Goal: Task Accomplishment & Management: Use online tool/utility

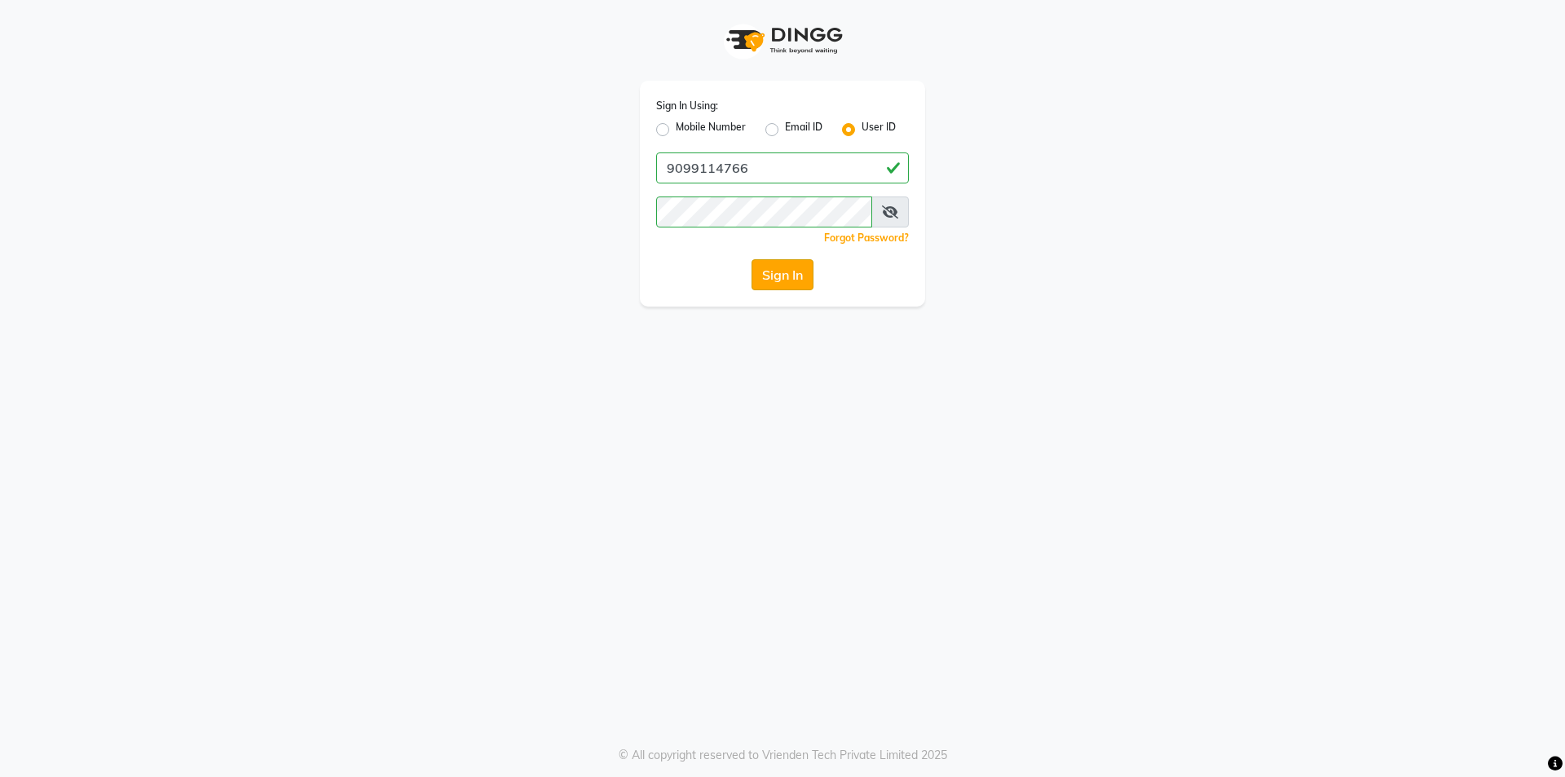
click at [796, 267] on button "Sign In" at bounding box center [783, 274] width 62 height 31
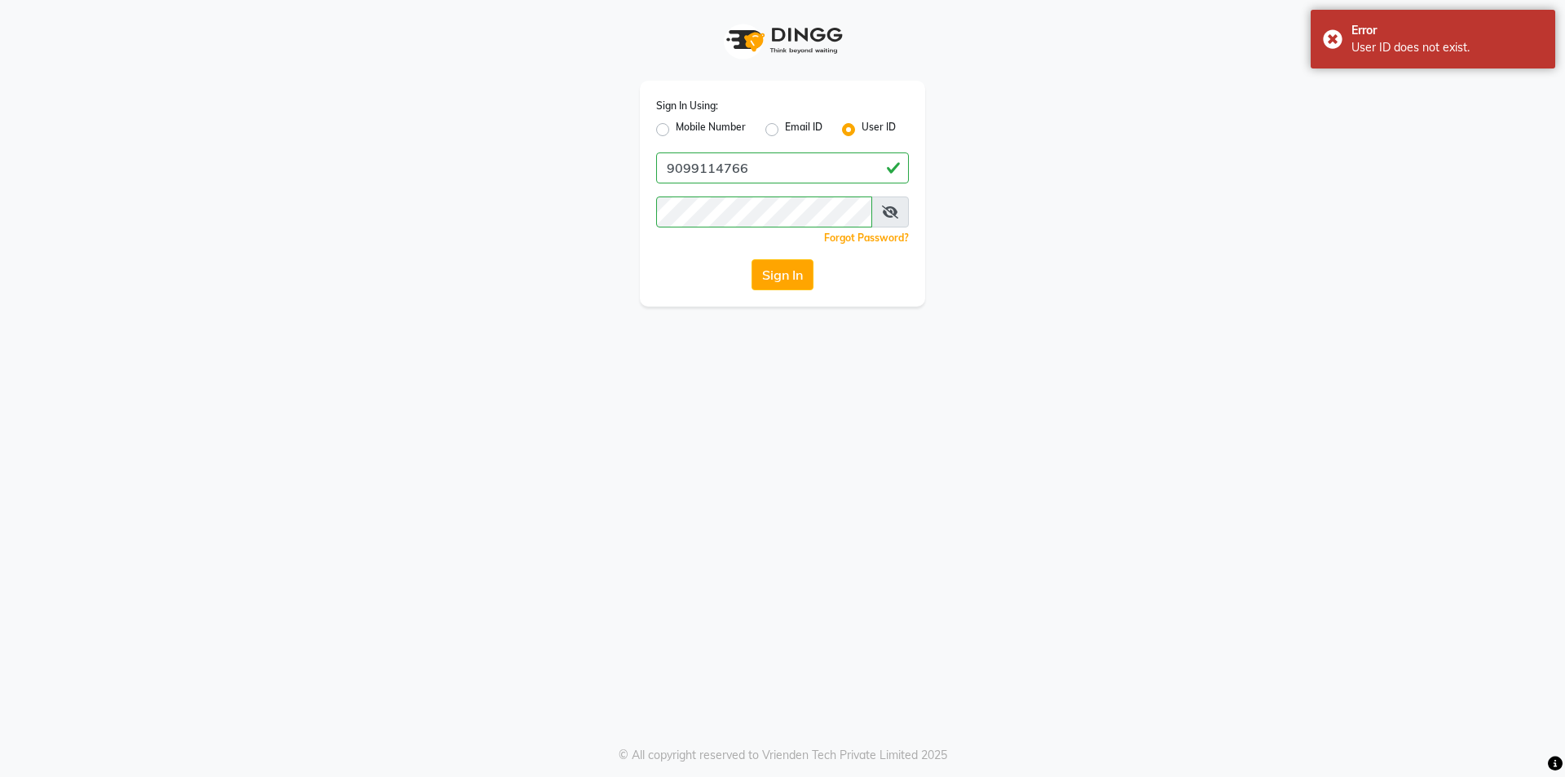
click at [653, 121] on div "Sign In Using: Mobile Number Email ID User ID 9099114766 Remember me Forgot Pas…" at bounding box center [782, 194] width 285 height 226
click at [676, 126] on label "Mobile Number" at bounding box center [711, 130] width 70 height 20
click at [676, 126] on input "Mobile Number" at bounding box center [681, 125] width 11 height 11
radio input "true"
radio input "false"
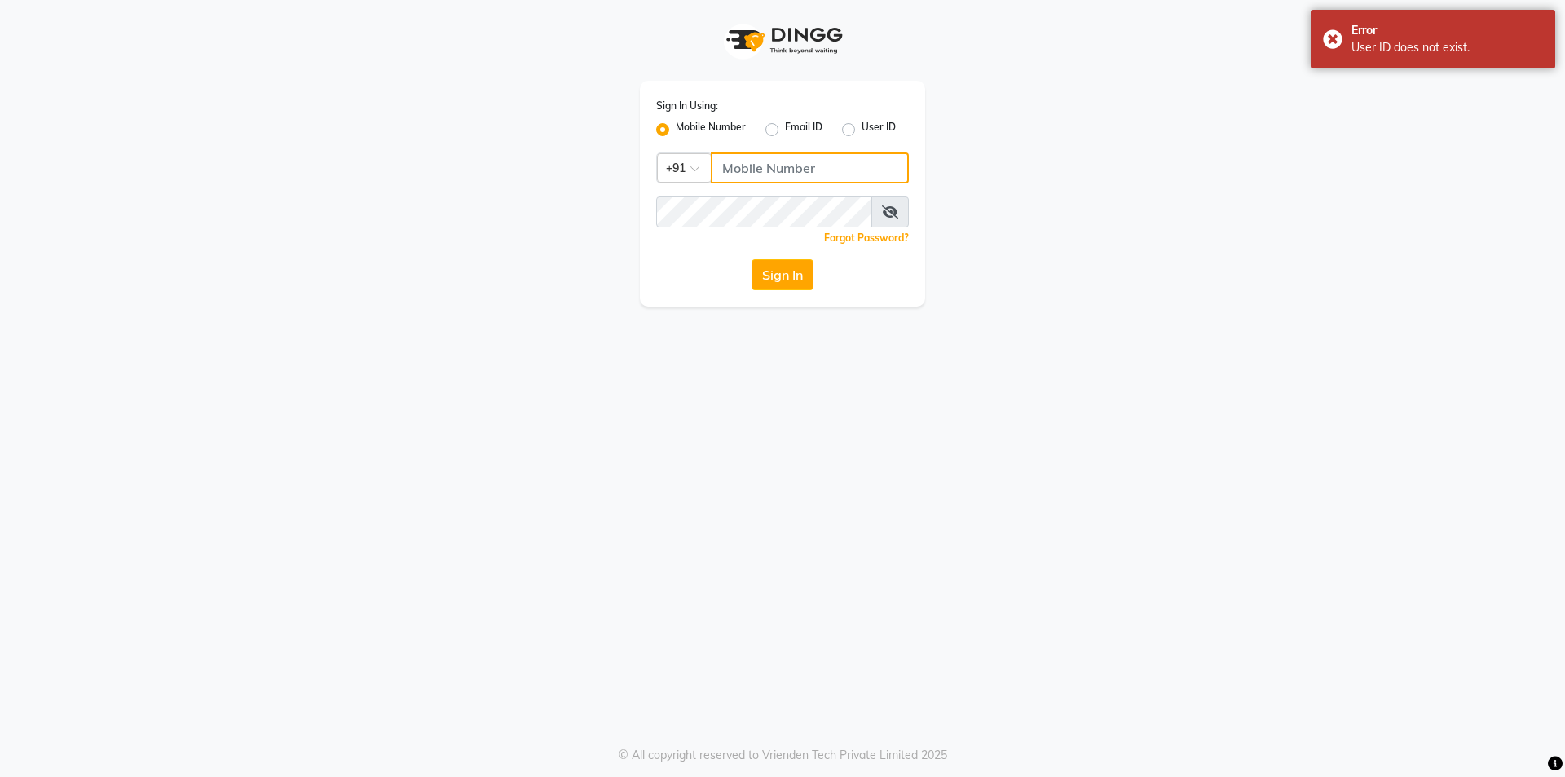
click at [739, 157] on input "Username" at bounding box center [810, 167] width 198 height 31
type input "9099114766"
click at [796, 276] on button "Sign In" at bounding box center [783, 274] width 62 height 31
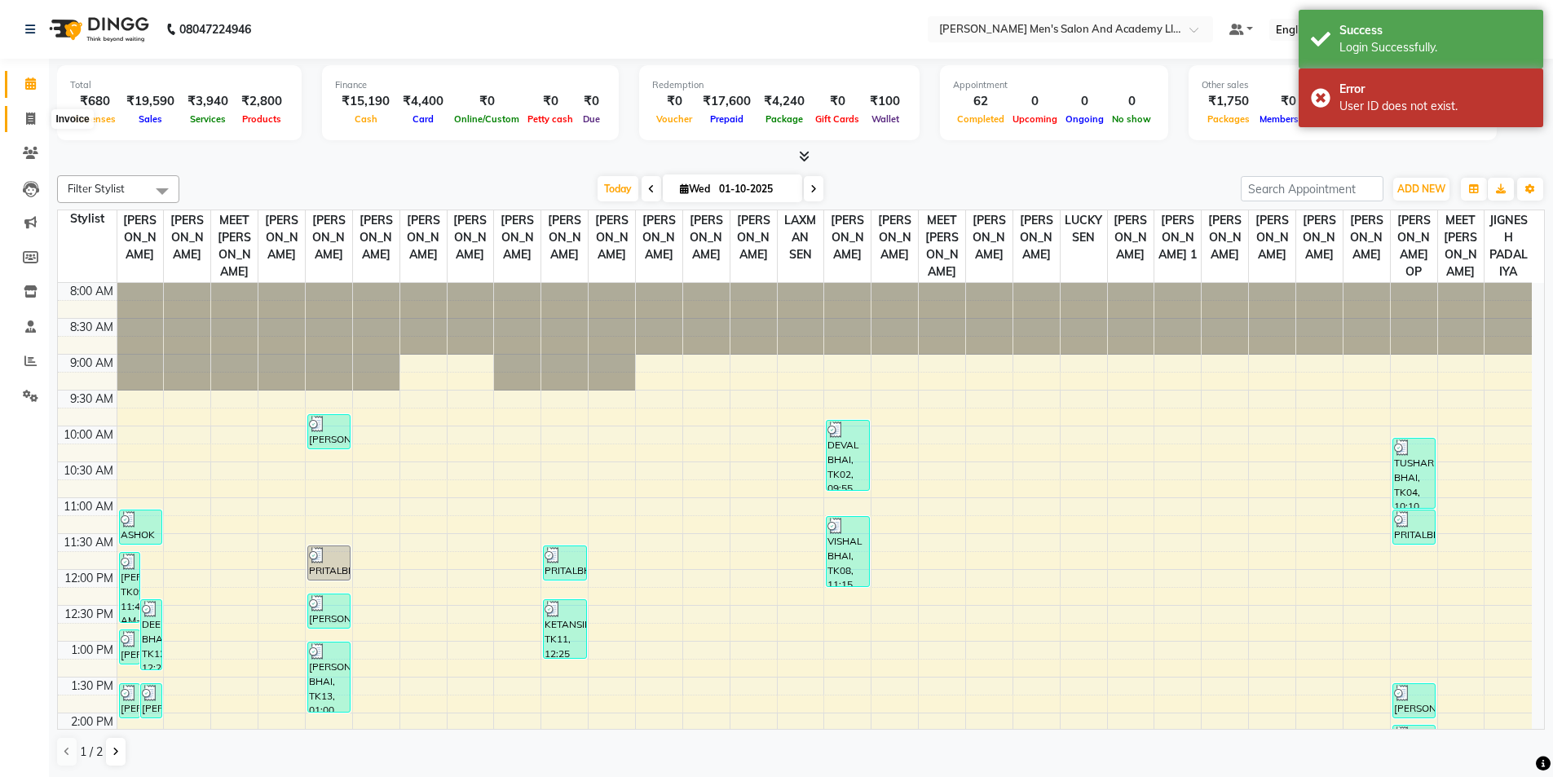
click at [20, 121] on span at bounding box center [30, 119] width 29 height 19
select select "6752"
select select "service"
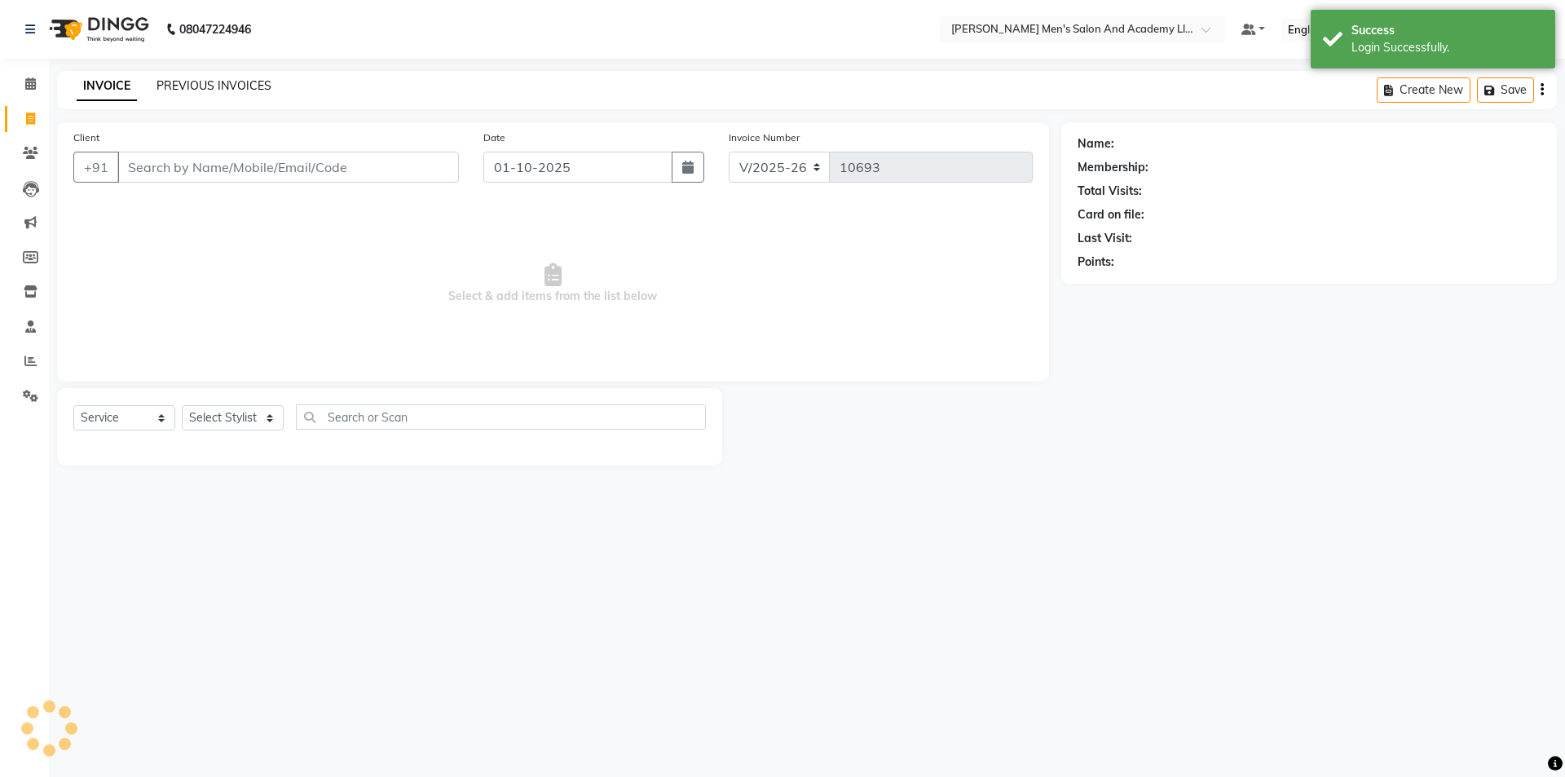
click at [208, 90] on link "PREVIOUS INVOICES" at bounding box center [214, 85] width 115 height 15
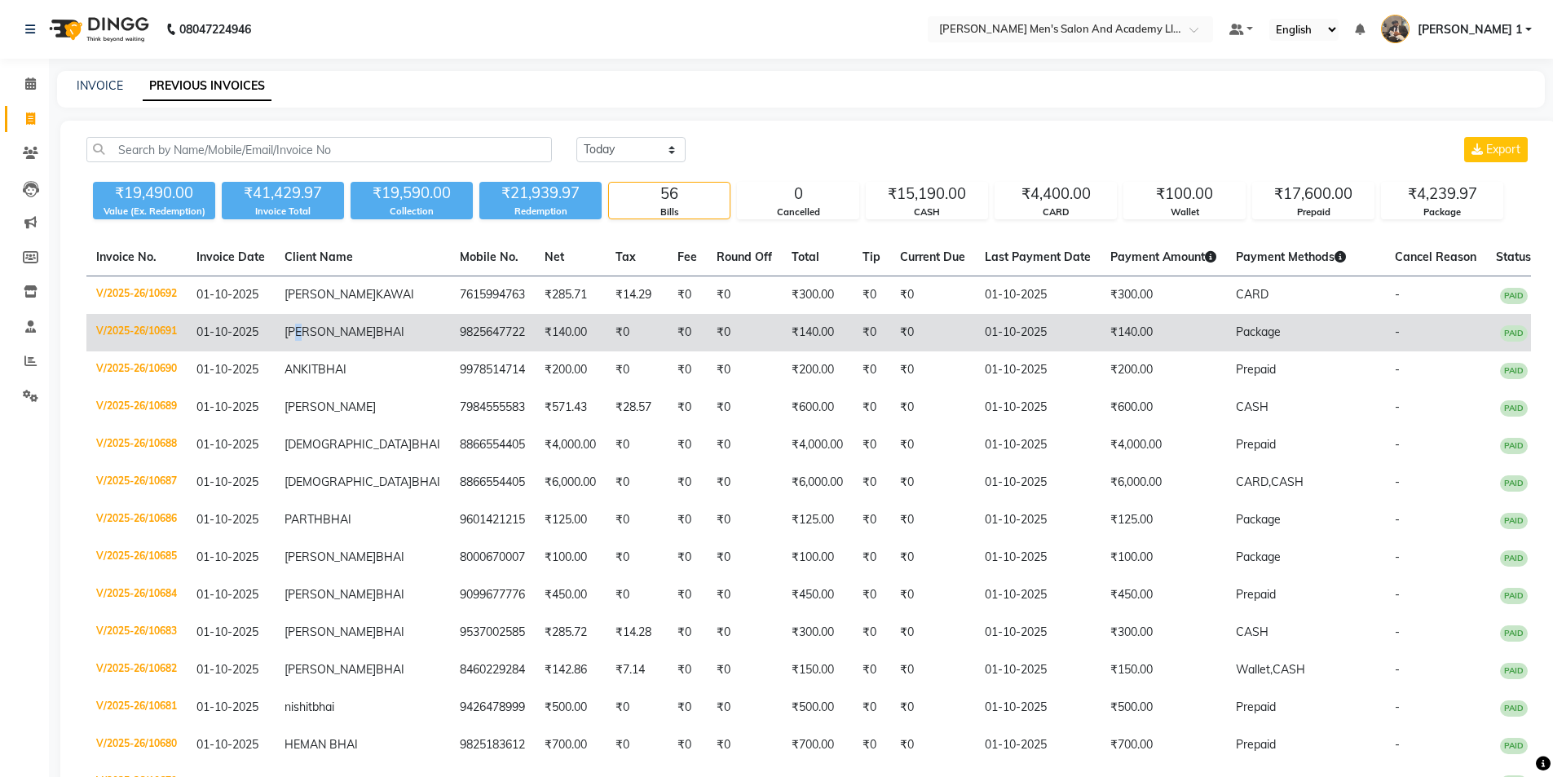
click at [367, 339] on span "[PERSON_NAME]" at bounding box center [329, 331] width 91 height 15
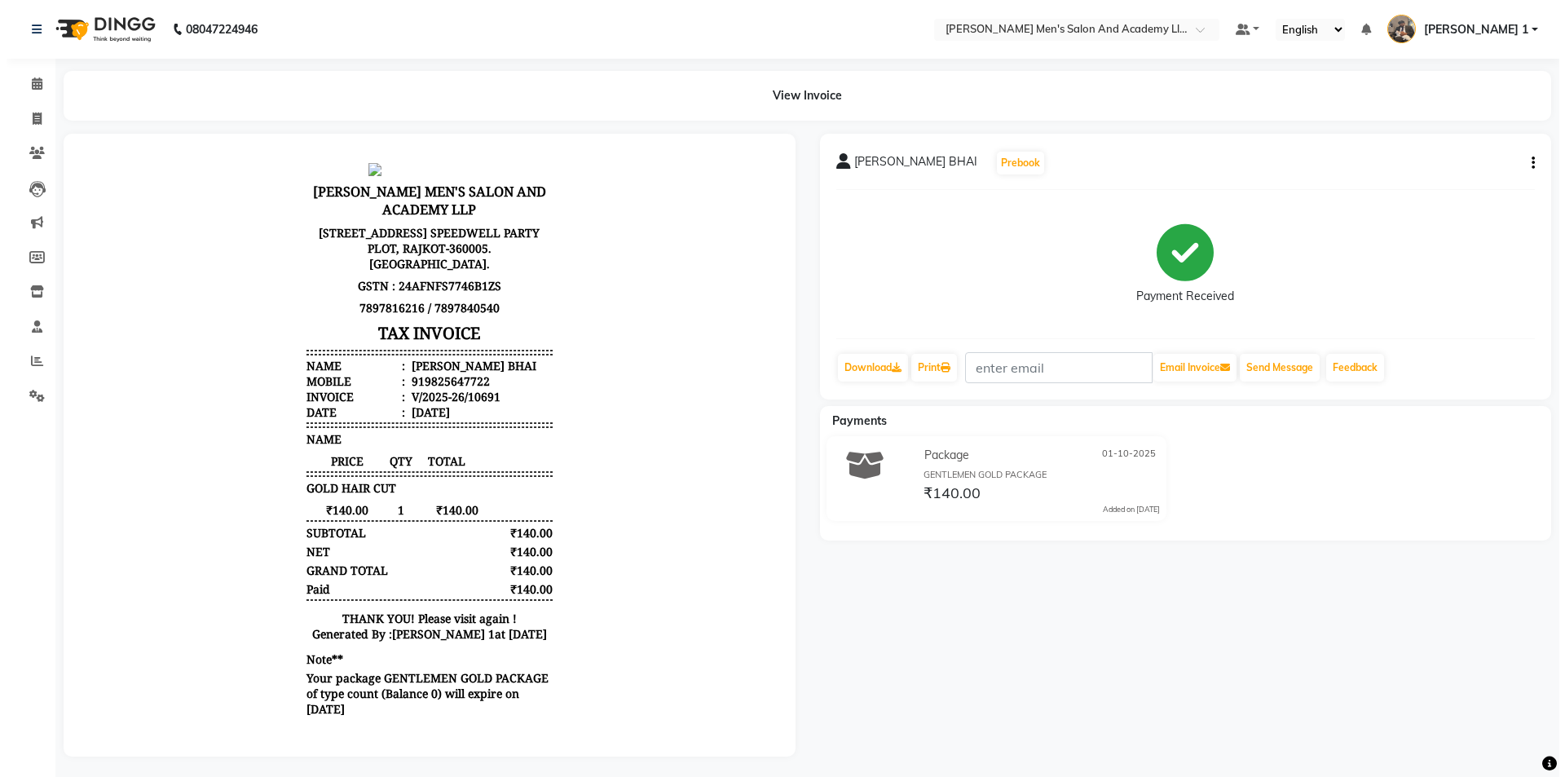
scroll to position [13, 0]
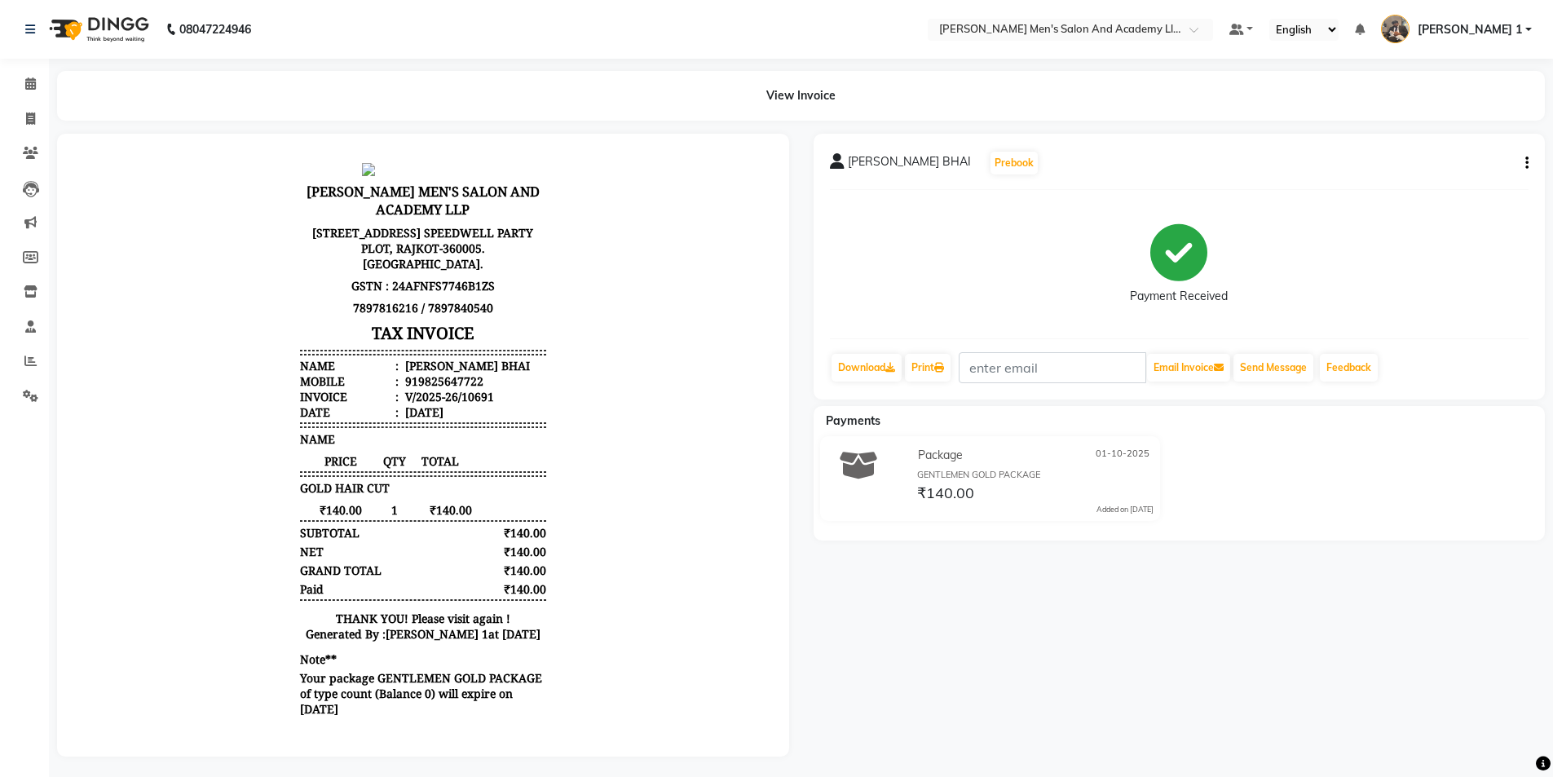
click at [885, 165] on span "ACHYUT BHAI" at bounding box center [909, 164] width 123 height 23
click at [836, 156] on icon at bounding box center [837, 161] width 15 height 16
drag, startPoint x: 403, startPoint y: 368, endPoint x: 554, endPoint y: 362, distance: 151.8
click at [553, 362] on body "SANDY MEN'S SALON AND ACADEMY LLP FIRST FLOOR, 9-10 TULSI IMPERIA, NR. SPEEDWEL…" at bounding box center [423, 442] width 686 height 570
copy div "9825647722"
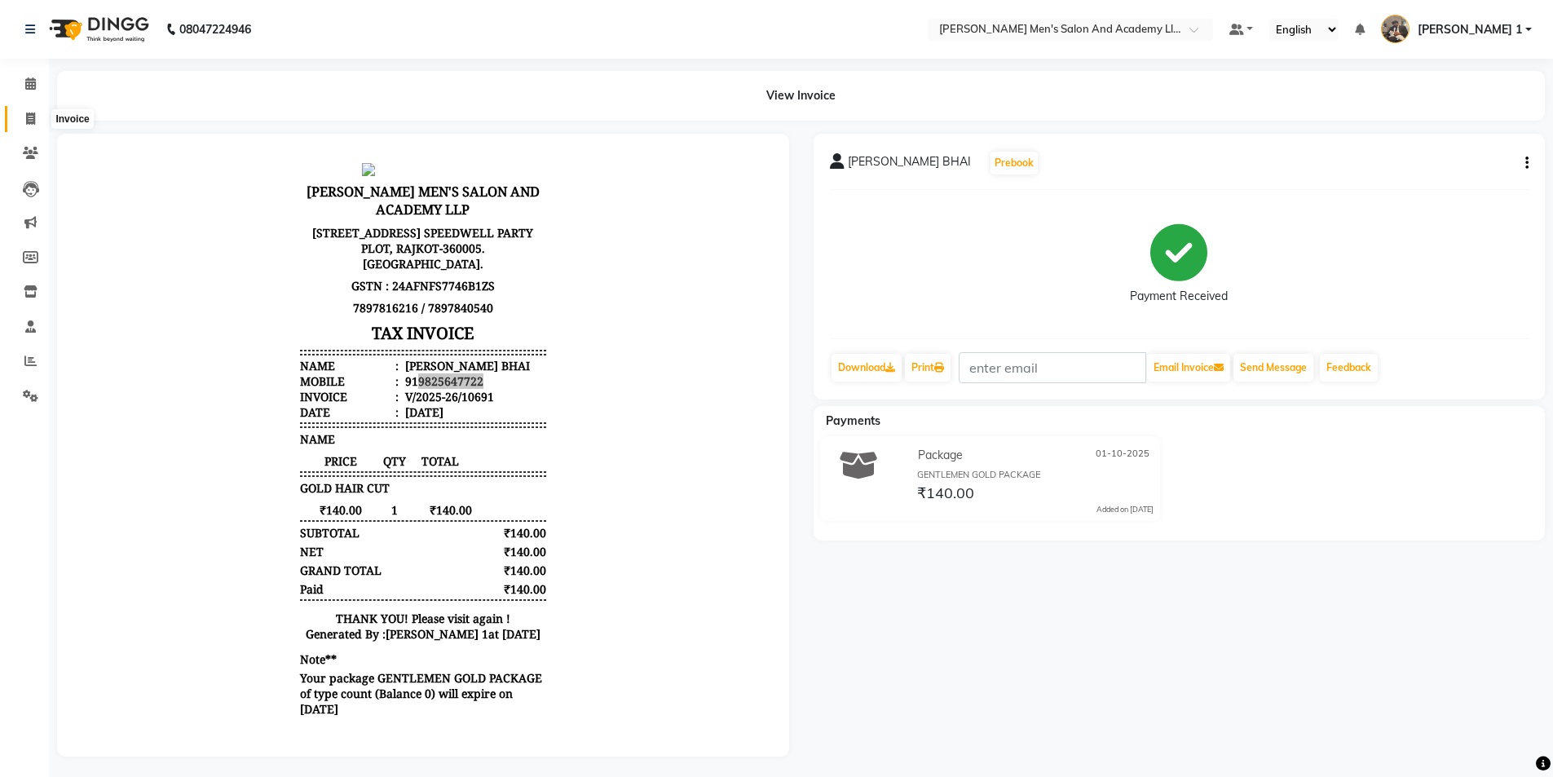
click at [21, 118] on span at bounding box center [30, 119] width 29 height 19
select select "service"
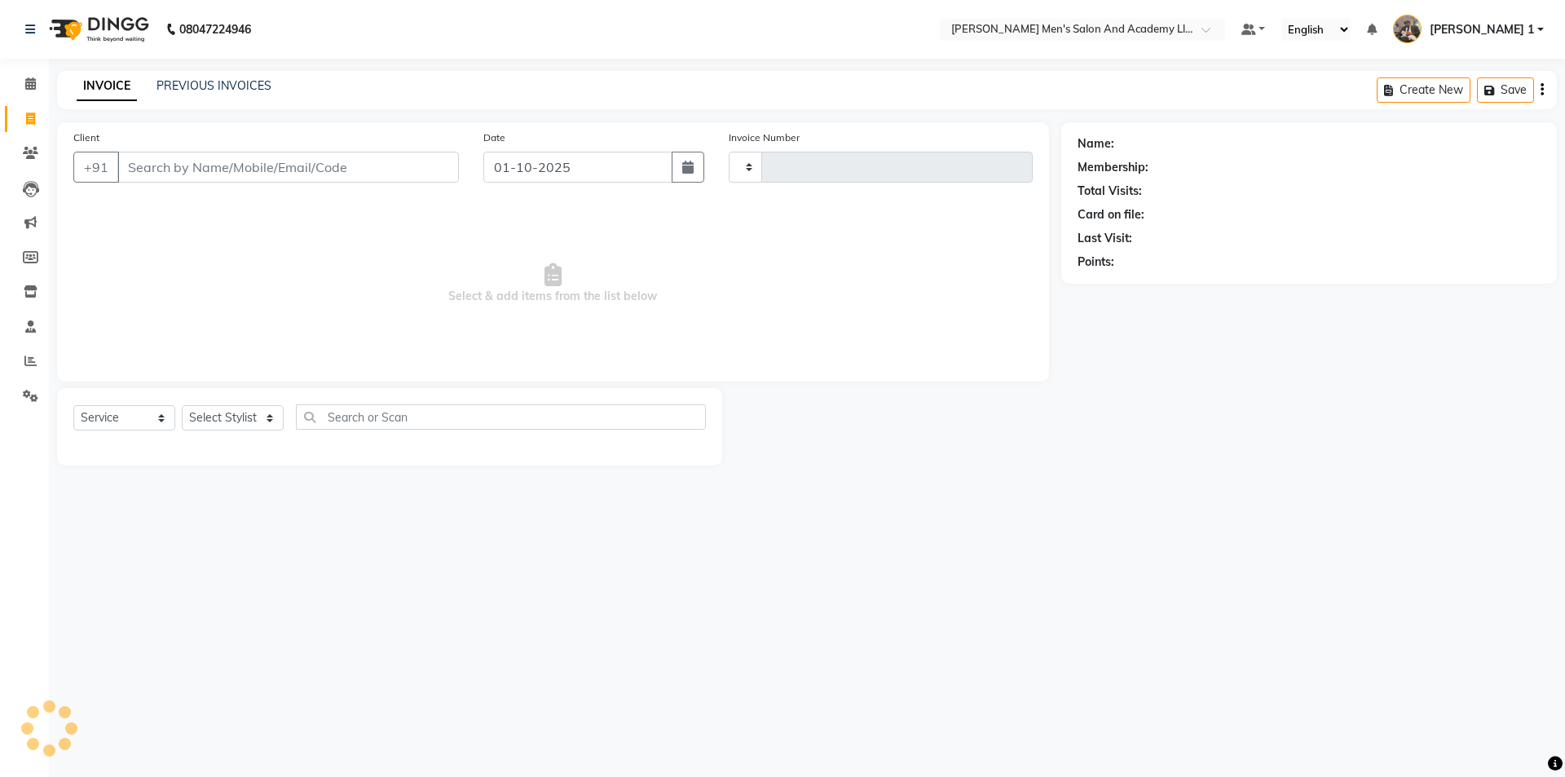
type input "10693"
select select "6752"
click at [18, 145] on span at bounding box center [30, 153] width 29 height 19
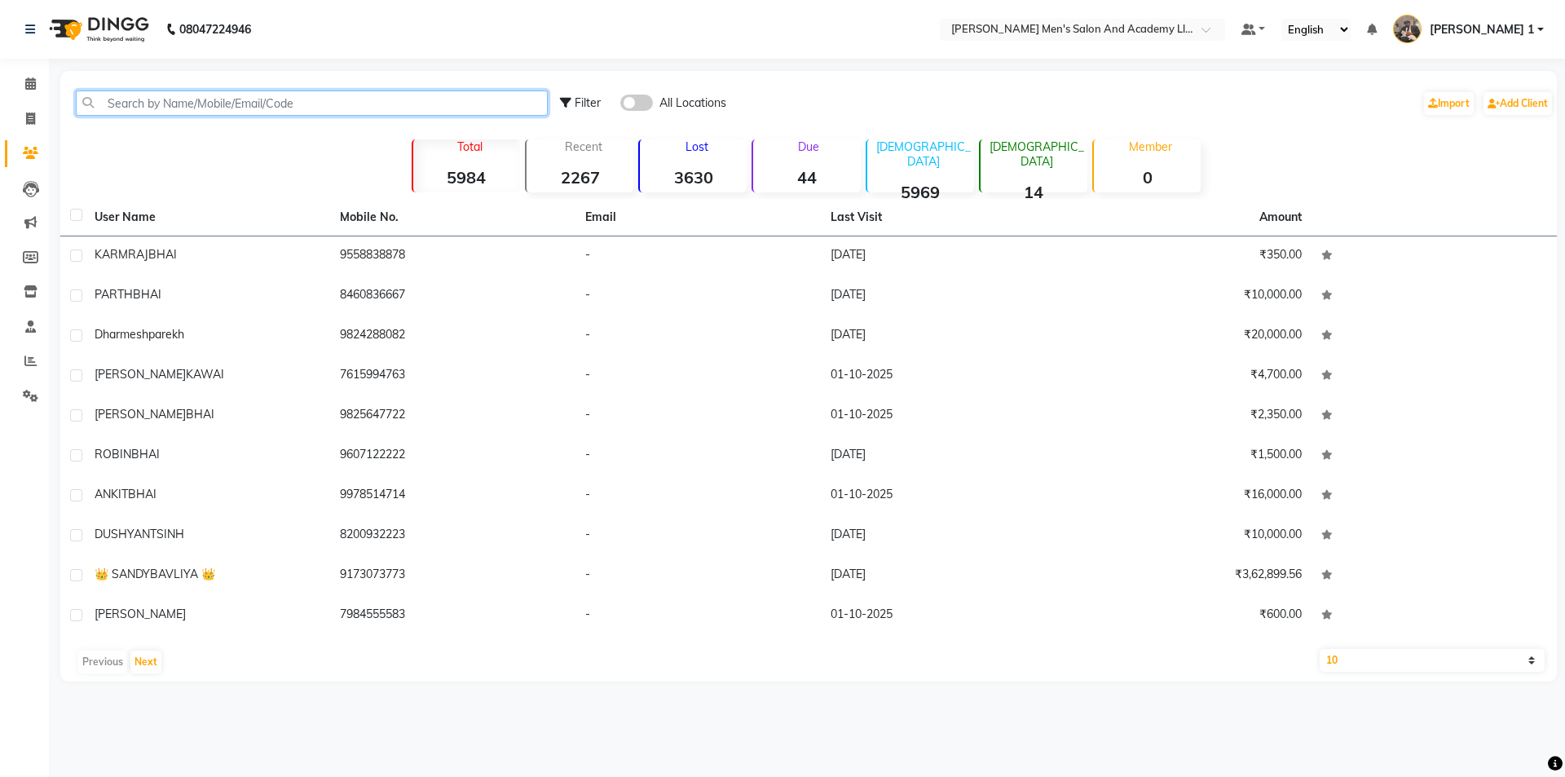
click at [105, 97] on input "text" at bounding box center [312, 102] width 472 height 25
paste input "9825647722"
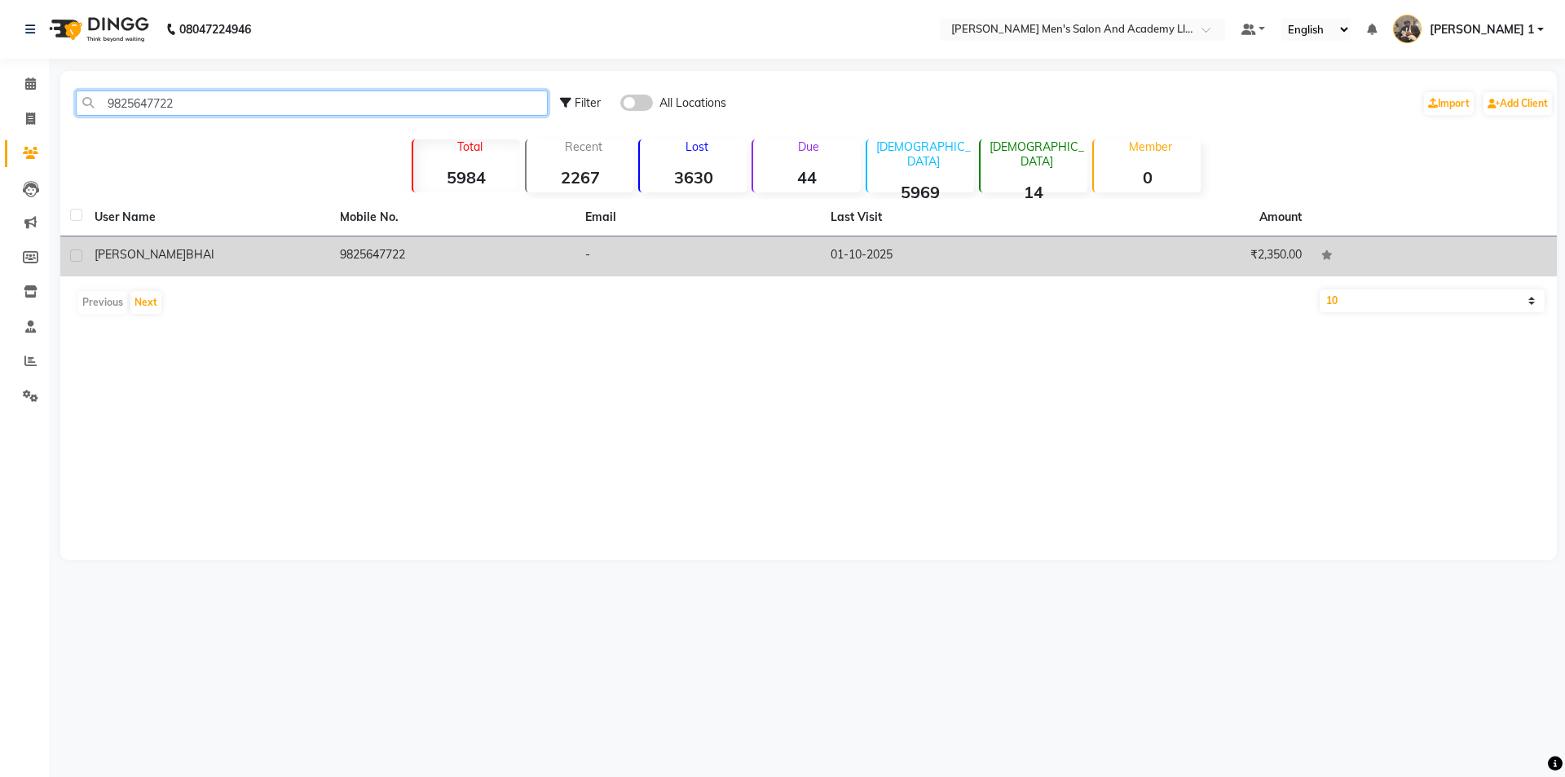
type input "9825647722"
click at [186, 257] on span "BHAI" at bounding box center [200, 254] width 29 height 15
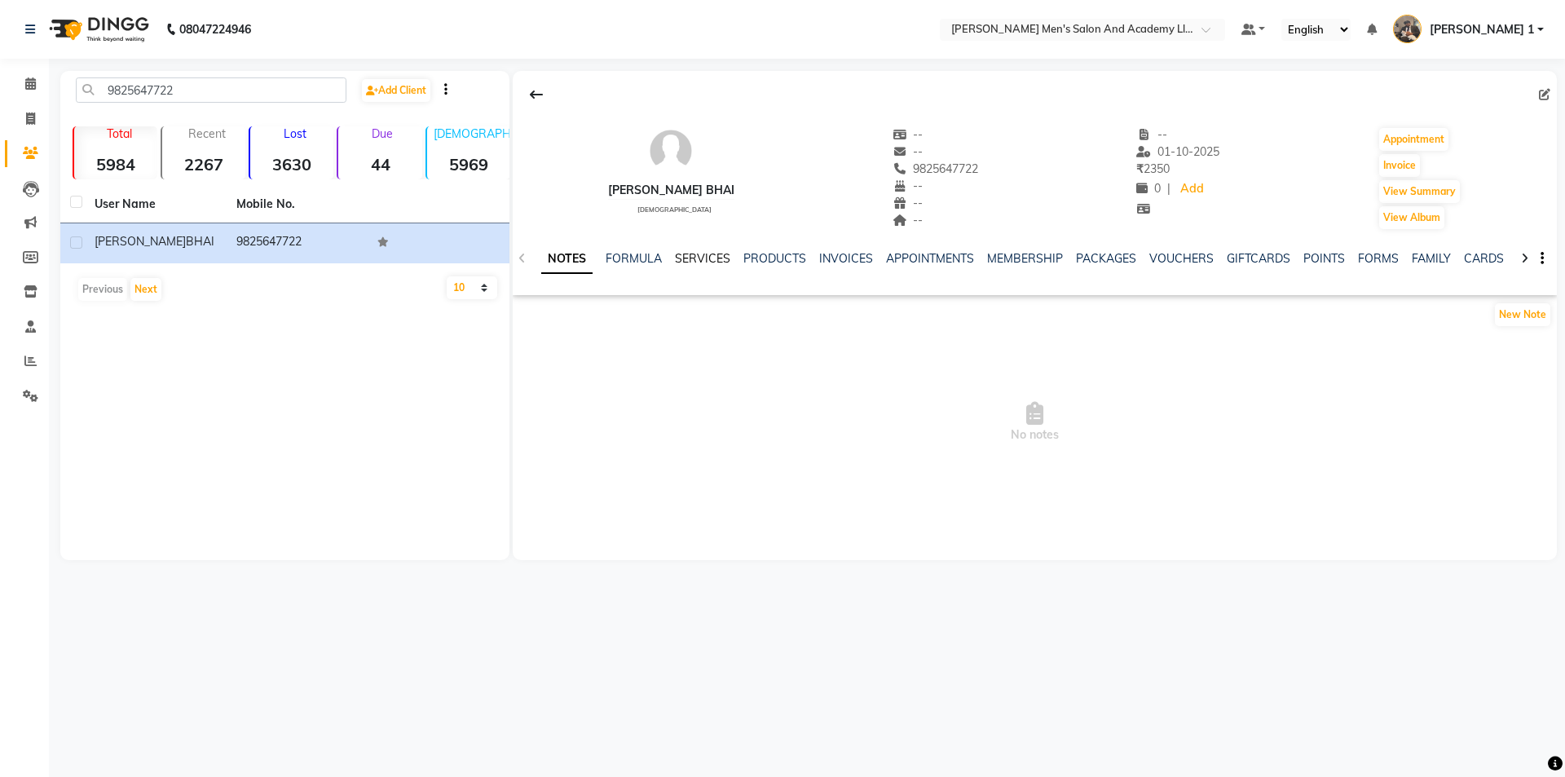
click at [695, 254] on link "SERVICES" at bounding box center [702, 258] width 55 height 15
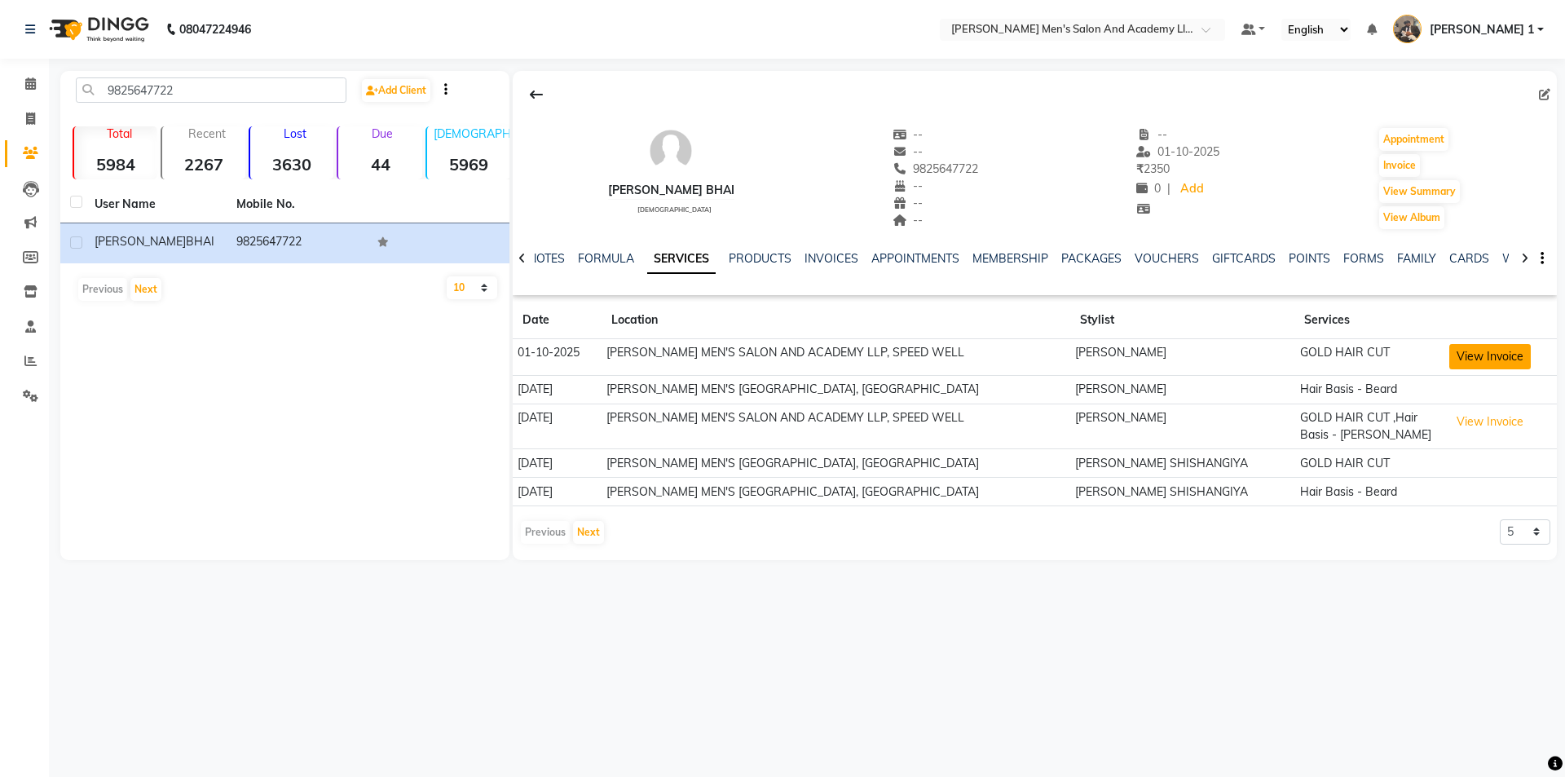
click at [1453, 353] on button "View Invoice" at bounding box center [1490, 356] width 82 height 25
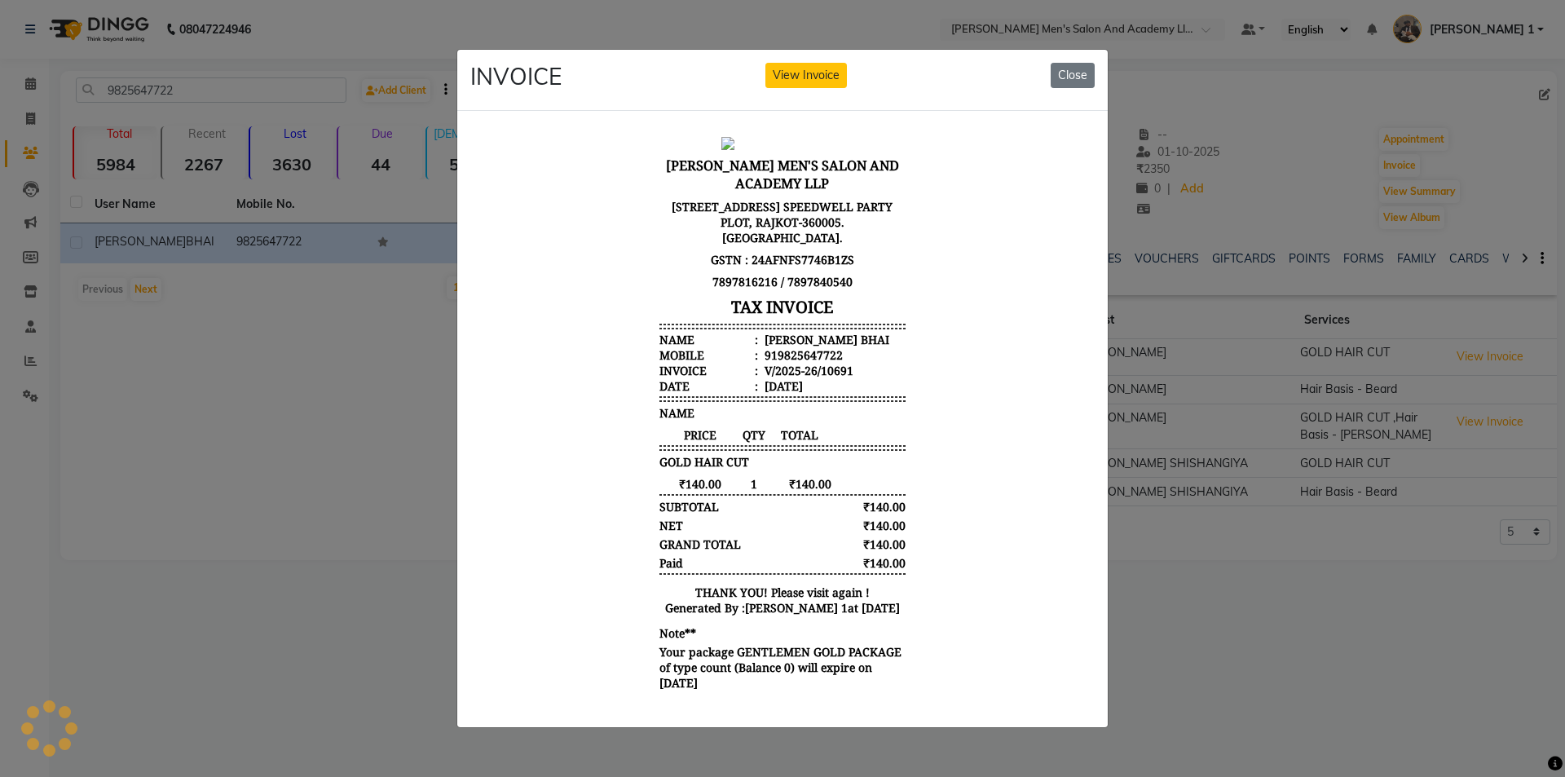
drag, startPoint x: 1067, startPoint y: 49, endPoint x: 1076, endPoint y: 80, distance: 32.2
click at [1068, 50] on div "INVOICE View Invoice Close" at bounding box center [782, 80] width 650 height 61
click at [1070, 68] on button "Close" at bounding box center [1073, 75] width 44 height 25
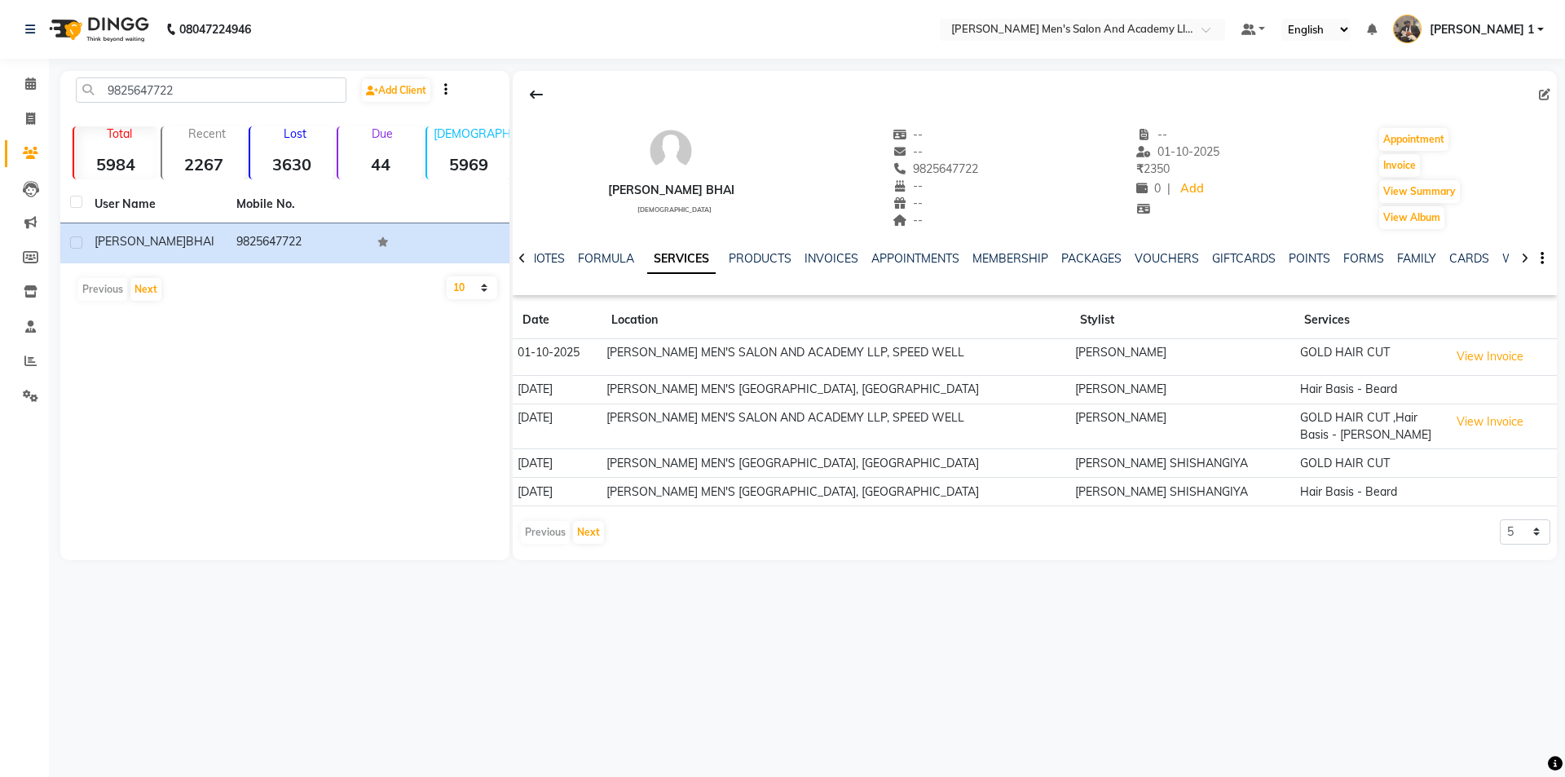
click at [1103, 244] on div "NOTES FORMULA SERVICES PRODUCTS INVOICES APPOINTMENTS MEMBERSHIP PACKAGES VOUCH…" at bounding box center [1035, 259] width 1044 height 56
click at [1098, 260] on link "PACKAGES" at bounding box center [1091, 258] width 60 height 15
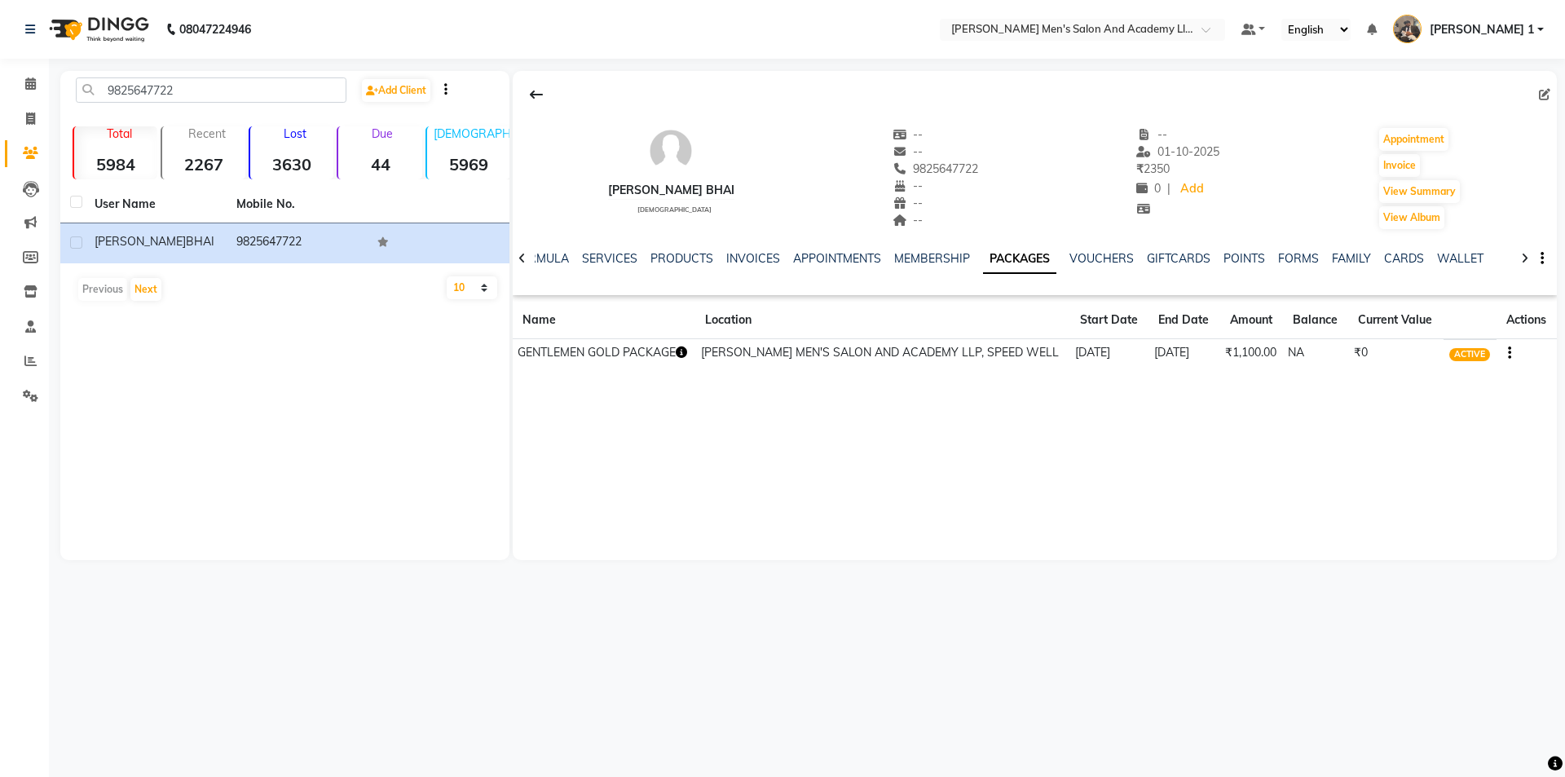
click at [1373, 353] on td "₹0" at bounding box center [1395, 353] width 95 height 29
drag, startPoint x: 1187, startPoint y: 354, endPoint x: 1178, endPoint y: 355, distance: 9.0
click at [1180, 354] on td "30-11-2025" at bounding box center [1184, 353] width 71 height 29
click at [946, 355] on td "SANDY MEN'S SALON AND ACADEMY LLP, SPEED WELL" at bounding box center [882, 353] width 374 height 29
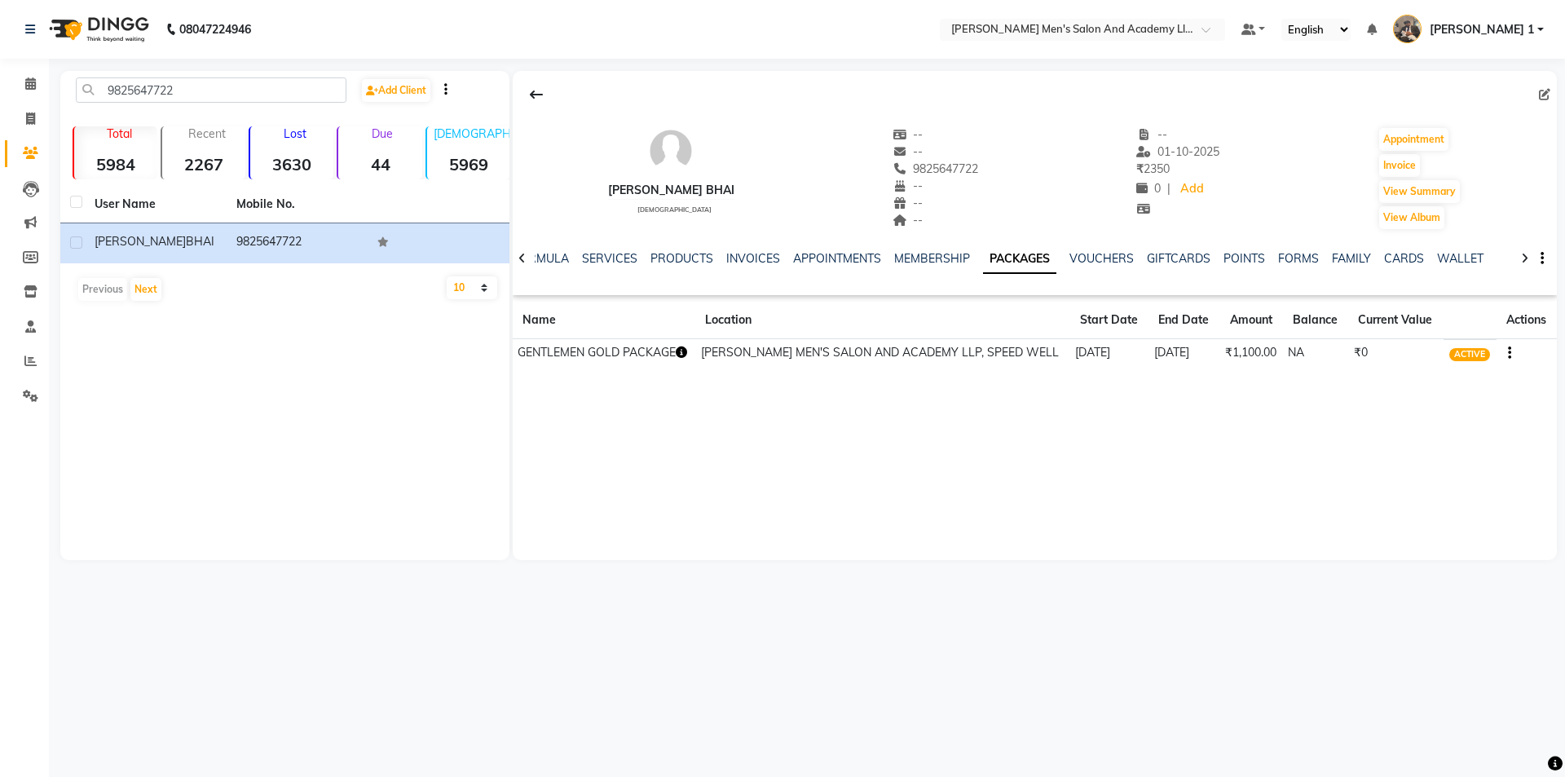
click at [1488, 355] on td "ACTIVE" at bounding box center [1470, 353] width 52 height 29
click at [1473, 355] on span "ACTIVE" at bounding box center [1470, 354] width 42 height 13
click at [1394, 162] on button "Invoice" at bounding box center [1399, 165] width 41 height 23
select select "service"
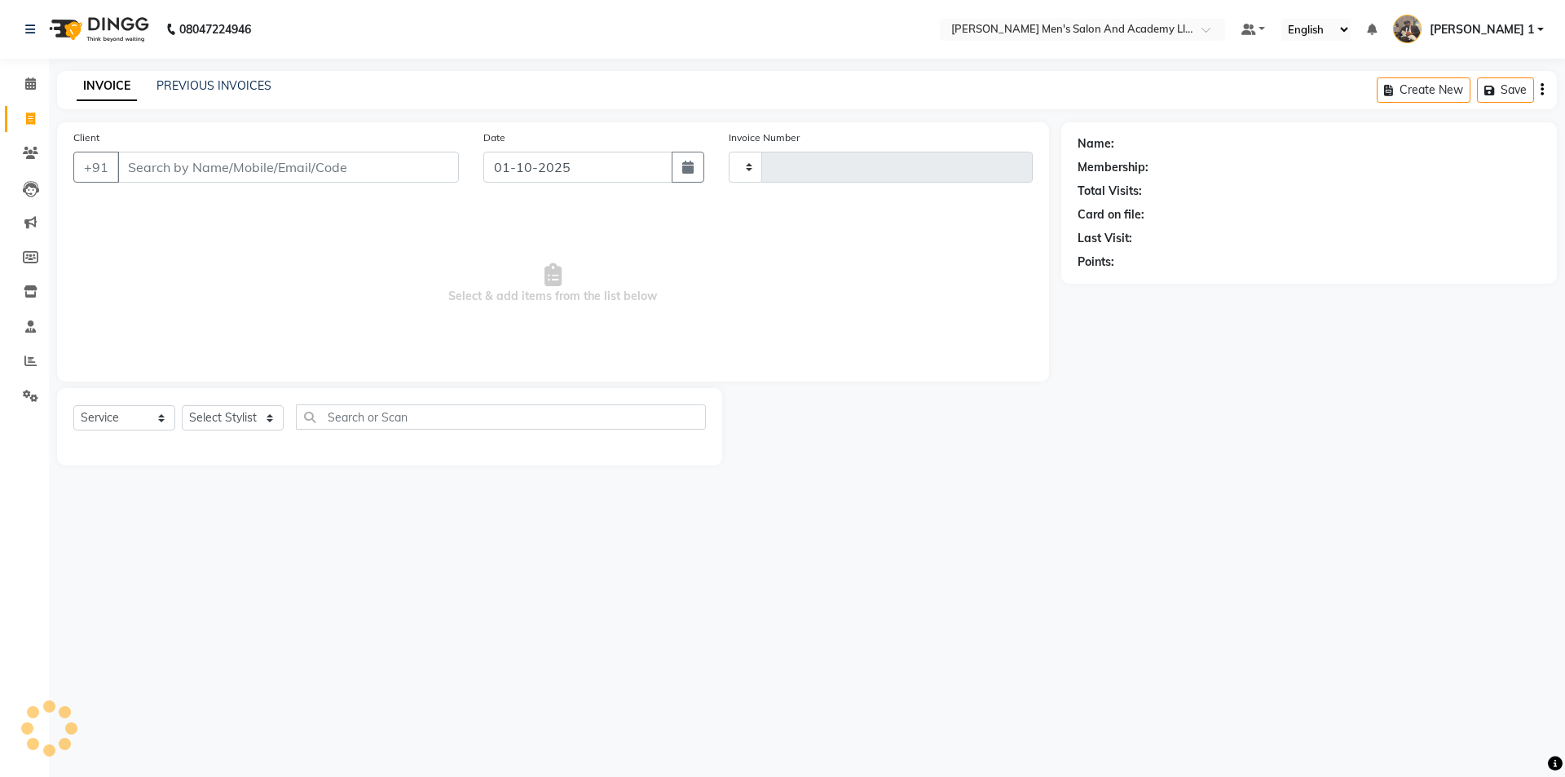
type input "10693"
select select "6752"
type input "9825647722"
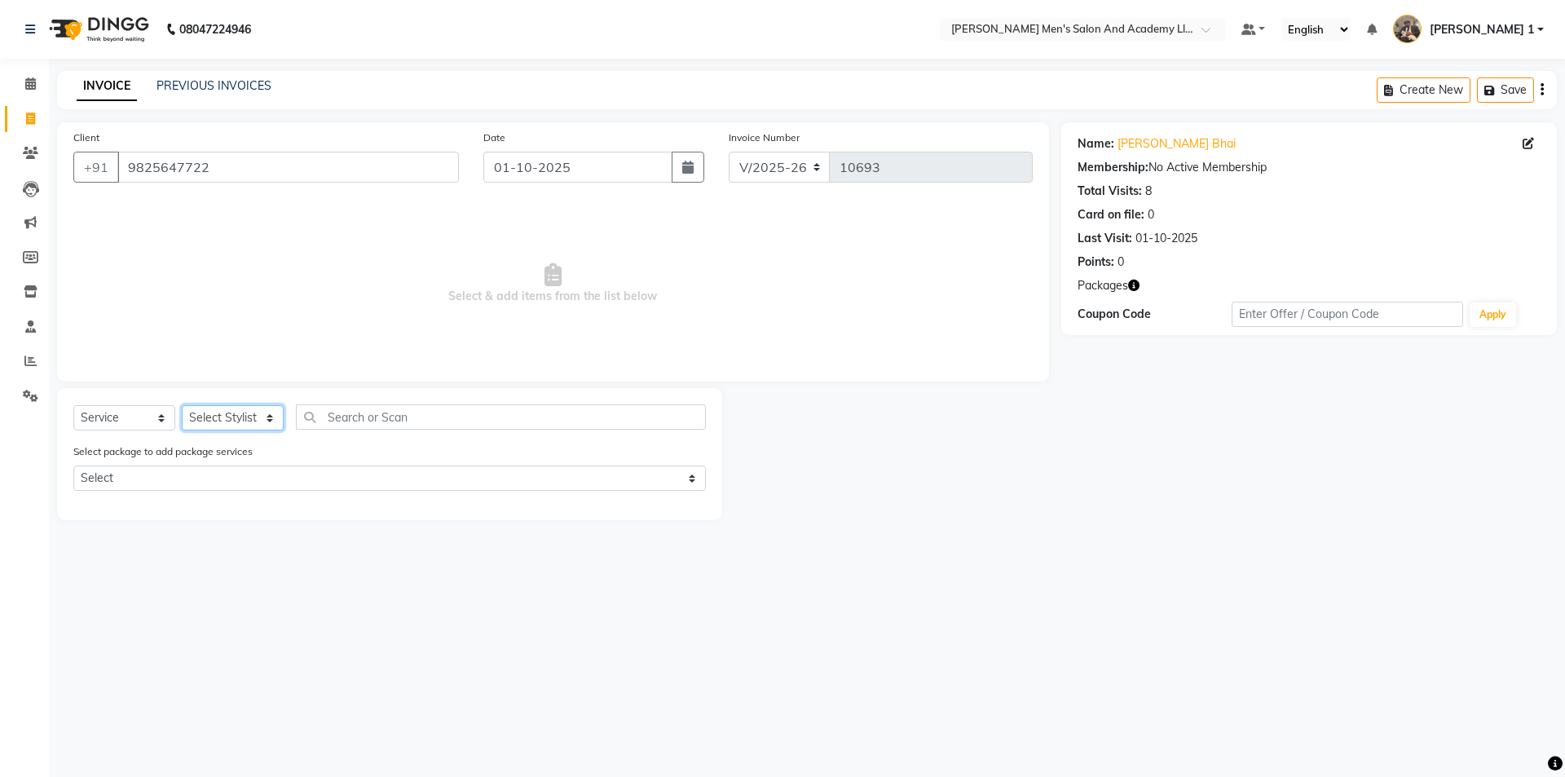
click at [244, 417] on select "Select Stylist AADITYA SOLANKI ABHAY PARMAR AJAY SEN ANKUSH SEN ASHISH VAGHELA …" at bounding box center [233, 417] width 102 height 25
select select "93253"
click at [182, 405] on select "Select Stylist AADITYA SOLANKI ABHAY PARMAR AJAY SEN ANKUSH SEN ASHISH VAGHELA …" at bounding box center [233, 417] width 102 height 25
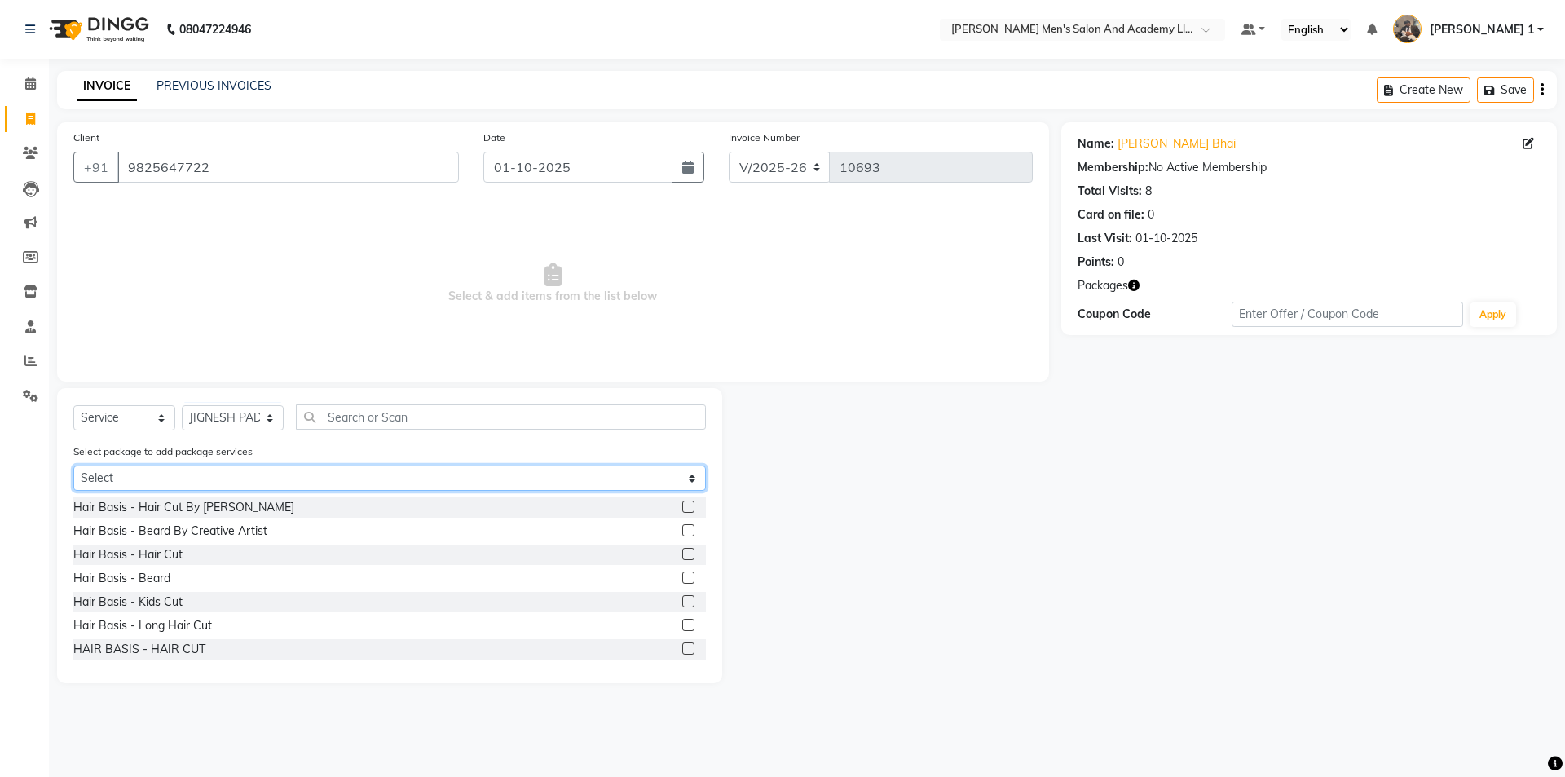
click at [653, 478] on select "Select GENTLEMEN GOLD PACKAGE" at bounding box center [389, 477] width 633 height 25
select select "1: Object"
click at [73, 465] on select "Select GENTLEMEN GOLD PACKAGE" at bounding box center [389, 477] width 633 height 25
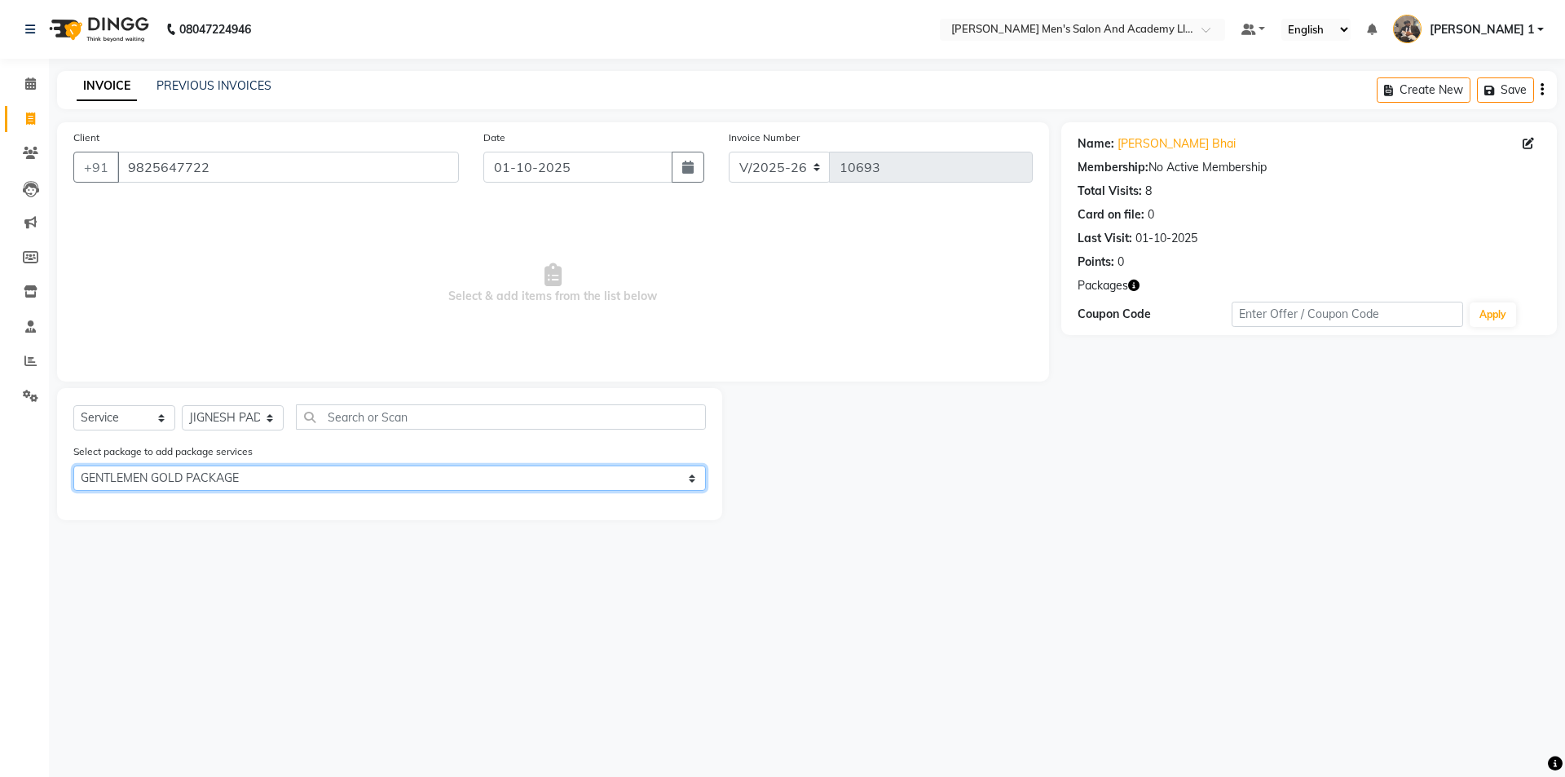
click at [645, 476] on select "Select GENTLEMEN GOLD PACKAGE" at bounding box center [389, 477] width 633 height 25
click at [73, 465] on select "Select GENTLEMEN GOLD PACKAGE" at bounding box center [389, 477] width 633 height 25
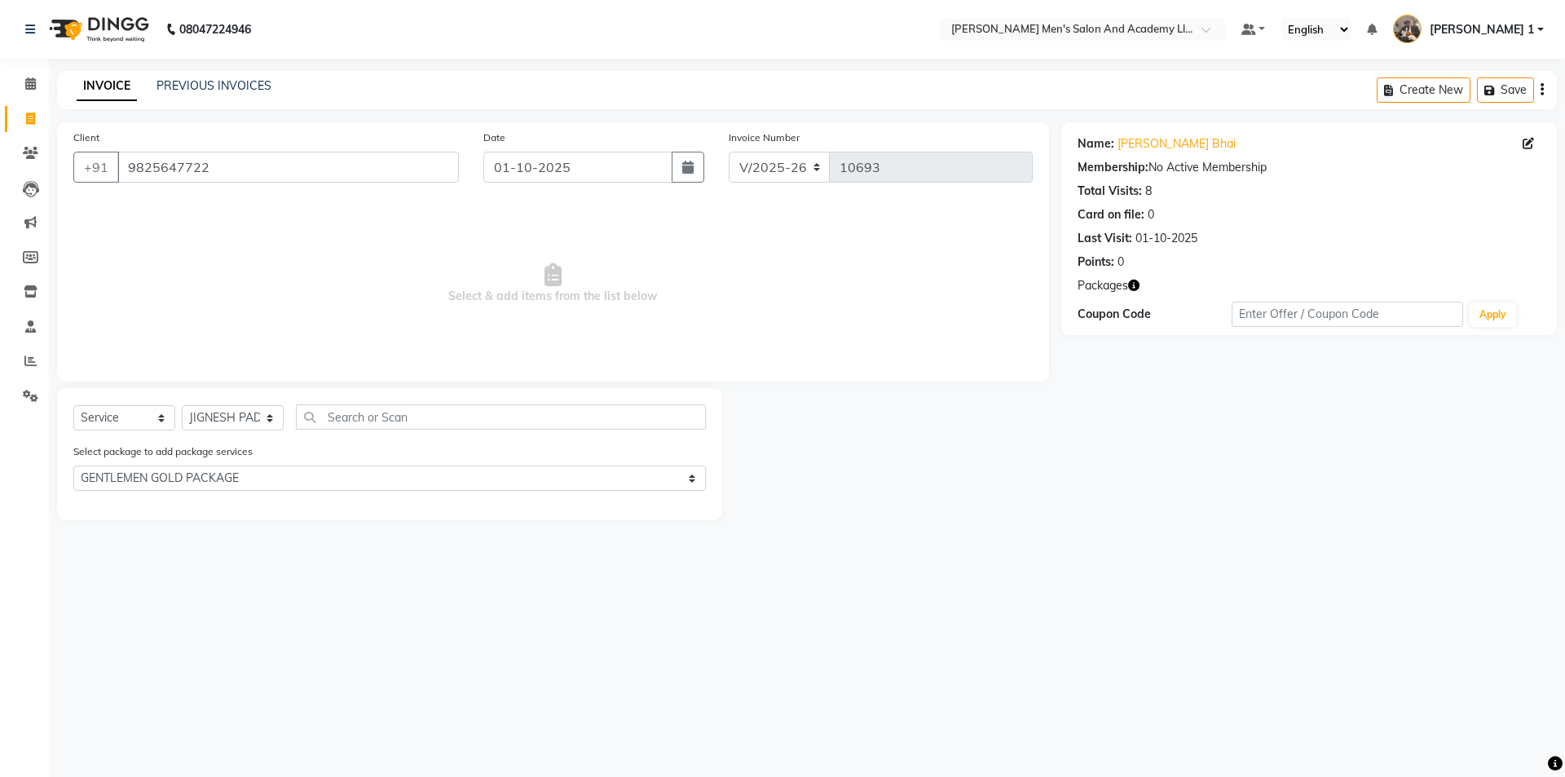
drag, startPoint x: 1131, startPoint y: 283, endPoint x: 1122, endPoint y: 286, distance: 9.5
click at [1127, 283] on div "Packages" at bounding box center [1309, 285] width 463 height 17
click at [1129, 284] on icon "button" at bounding box center [1133, 285] width 11 height 11
click at [1055, 304] on div "1. GENTLEMEN GOLD PACKAGE :" at bounding box center [1021, 300] width 180 height 17
drag, startPoint x: 1147, startPoint y: 278, endPoint x: 1135, endPoint y: 285, distance: 14.3
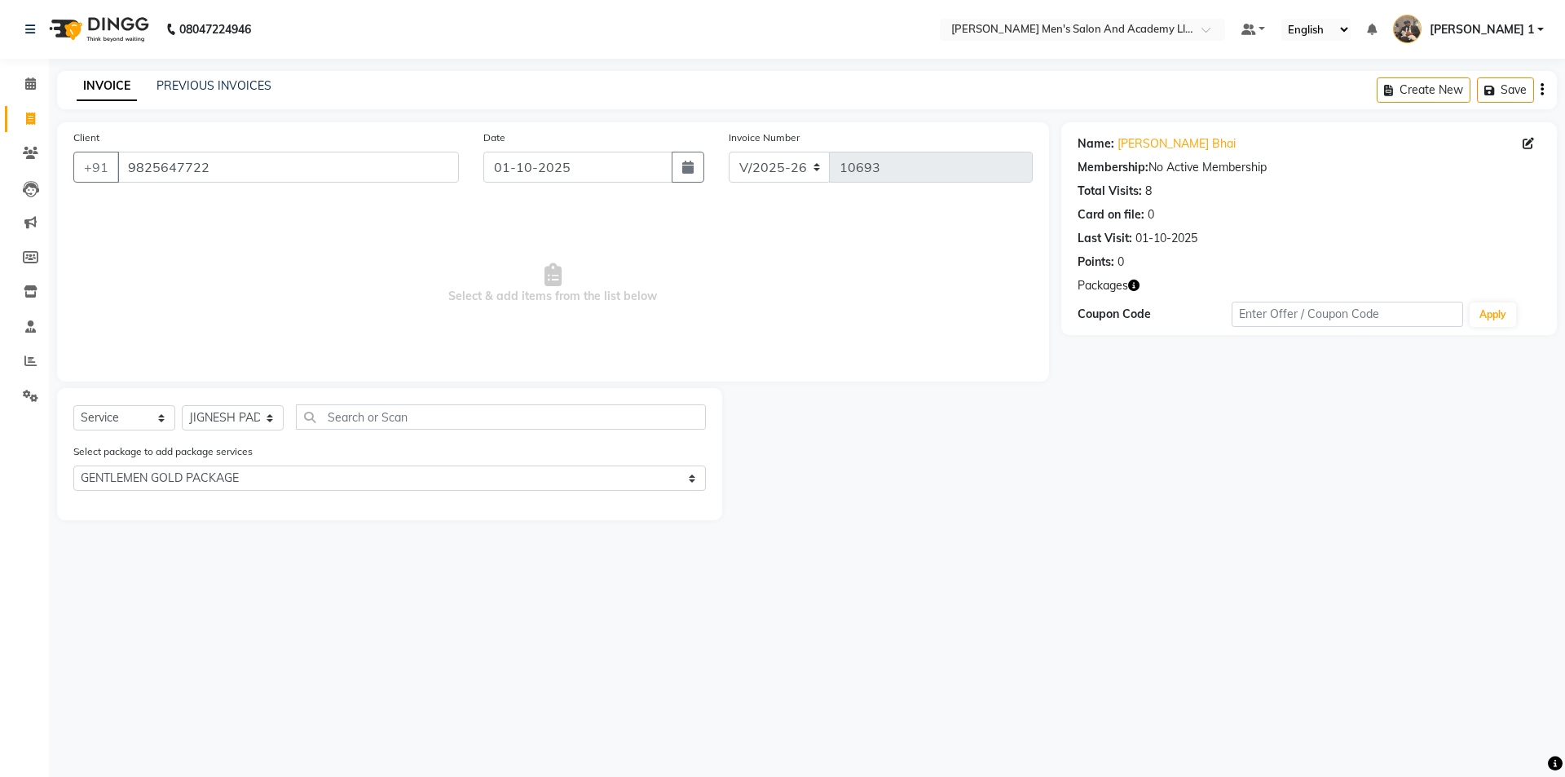
click at [1143, 282] on div "Packages" at bounding box center [1309, 285] width 463 height 17
click at [1135, 285] on icon "button" at bounding box center [1133, 285] width 11 height 11
click at [1082, 294] on div "1. GENTLEMEN GOLD PACKAGE :" at bounding box center [1021, 300] width 200 height 30
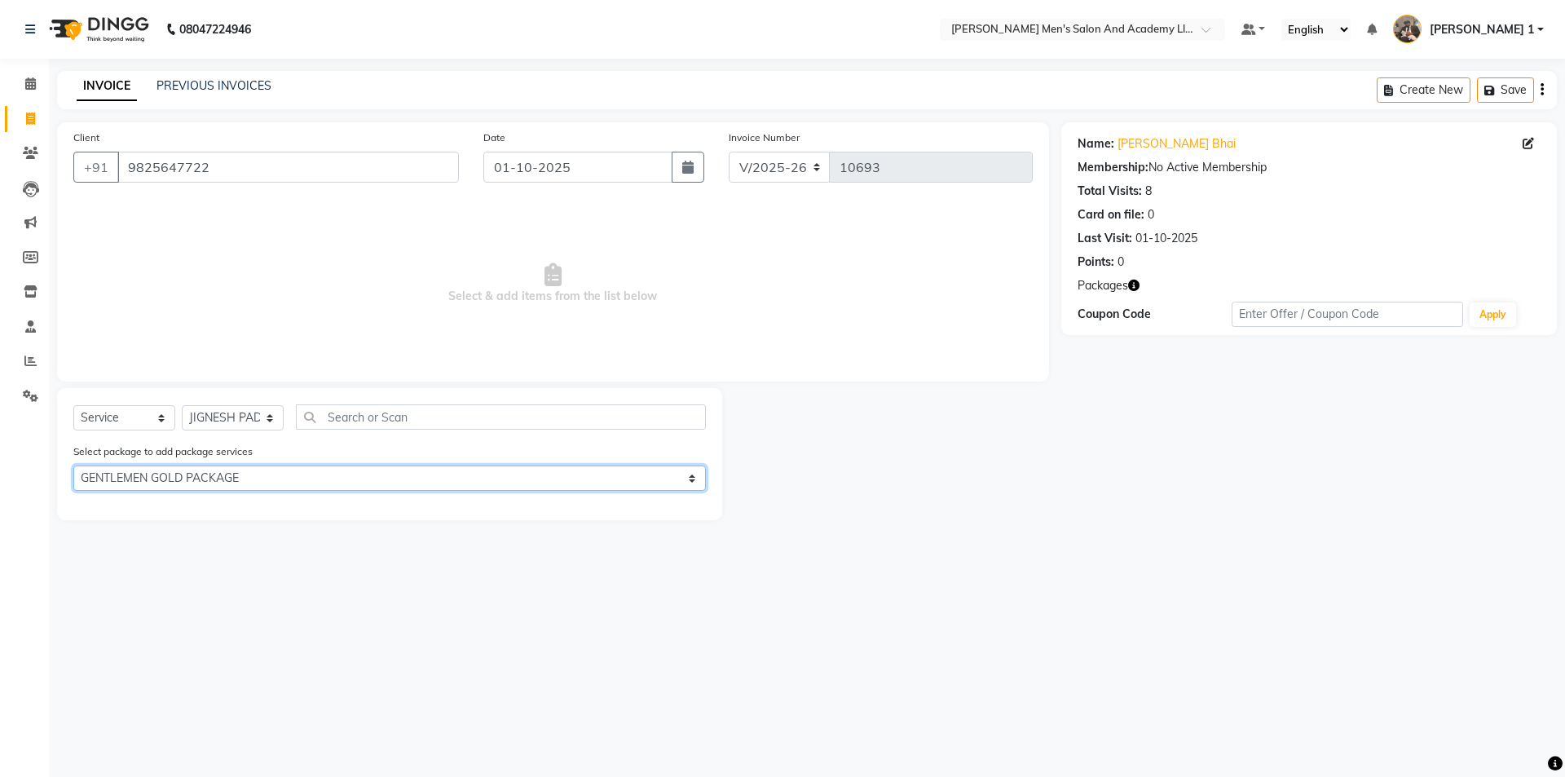
click at [183, 478] on select "Select GENTLEMEN GOLD PACKAGE" at bounding box center [389, 477] width 633 height 25
click at [73, 465] on select "Select GENTLEMEN GOLD PACKAGE" at bounding box center [389, 477] width 633 height 25
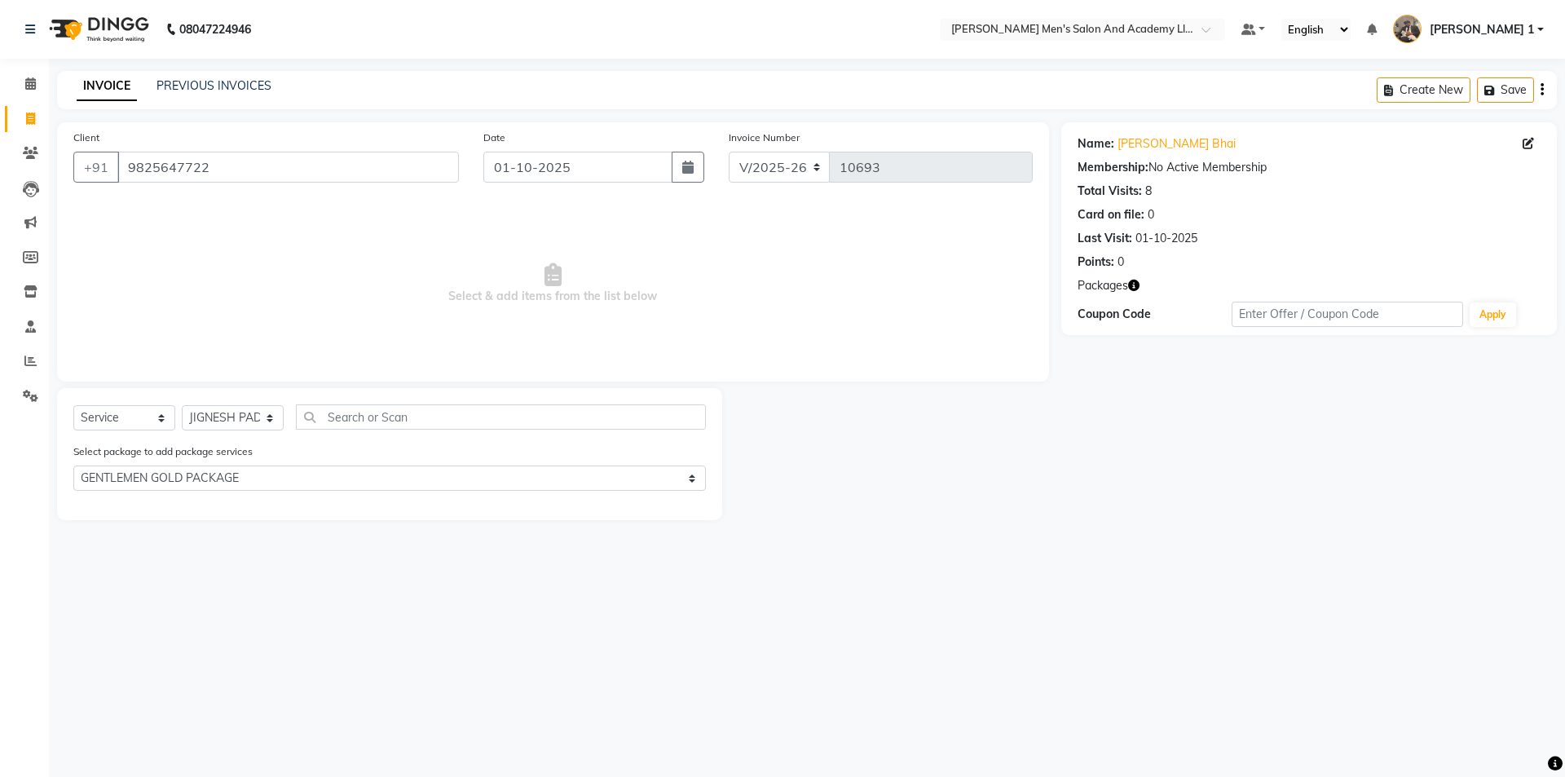
click at [30, 107] on link "Invoice" at bounding box center [24, 119] width 39 height 27
select select "service"
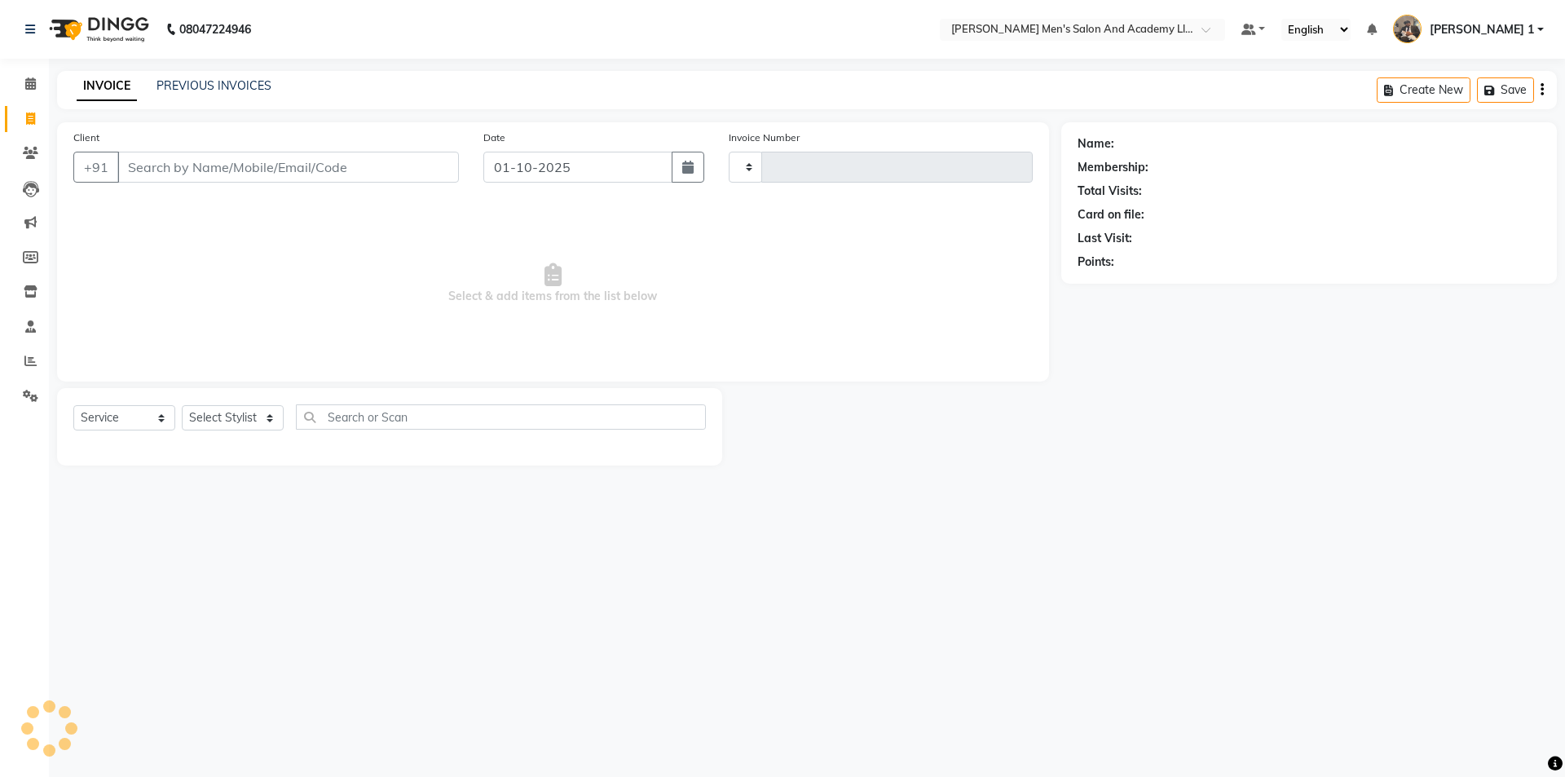
type input "10693"
select select "6752"
click at [178, 101] on div "INVOICE PREVIOUS INVOICES Create New Save" at bounding box center [807, 90] width 1500 height 38
click at [248, 75] on div "INVOICE PREVIOUS INVOICES Create New Save" at bounding box center [807, 90] width 1500 height 38
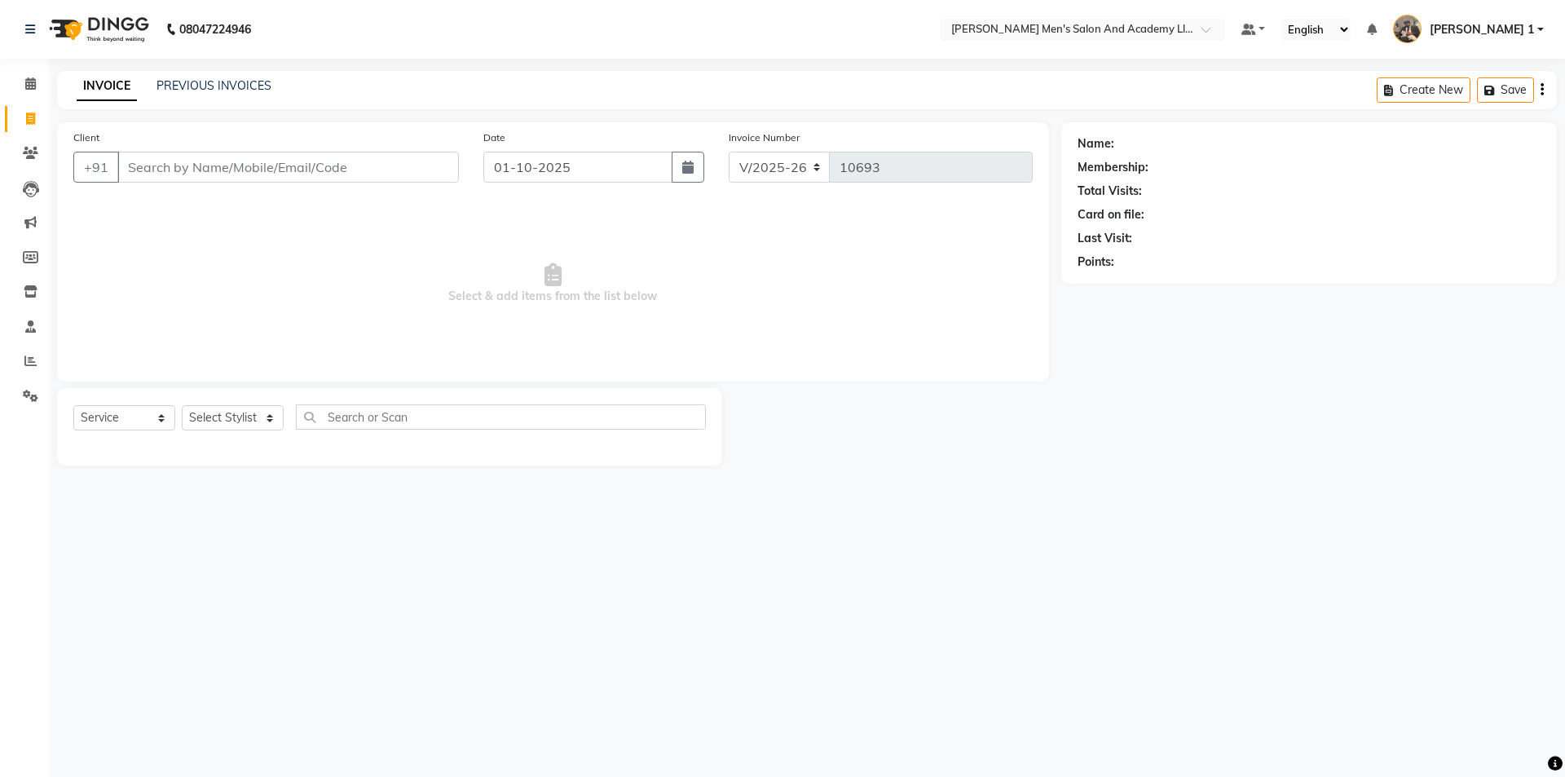
click at [248, 75] on div "INVOICE PREVIOUS INVOICES Create New Save" at bounding box center [807, 90] width 1500 height 38
click at [223, 88] on link "PREVIOUS INVOICES" at bounding box center [214, 85] width 115 height 15
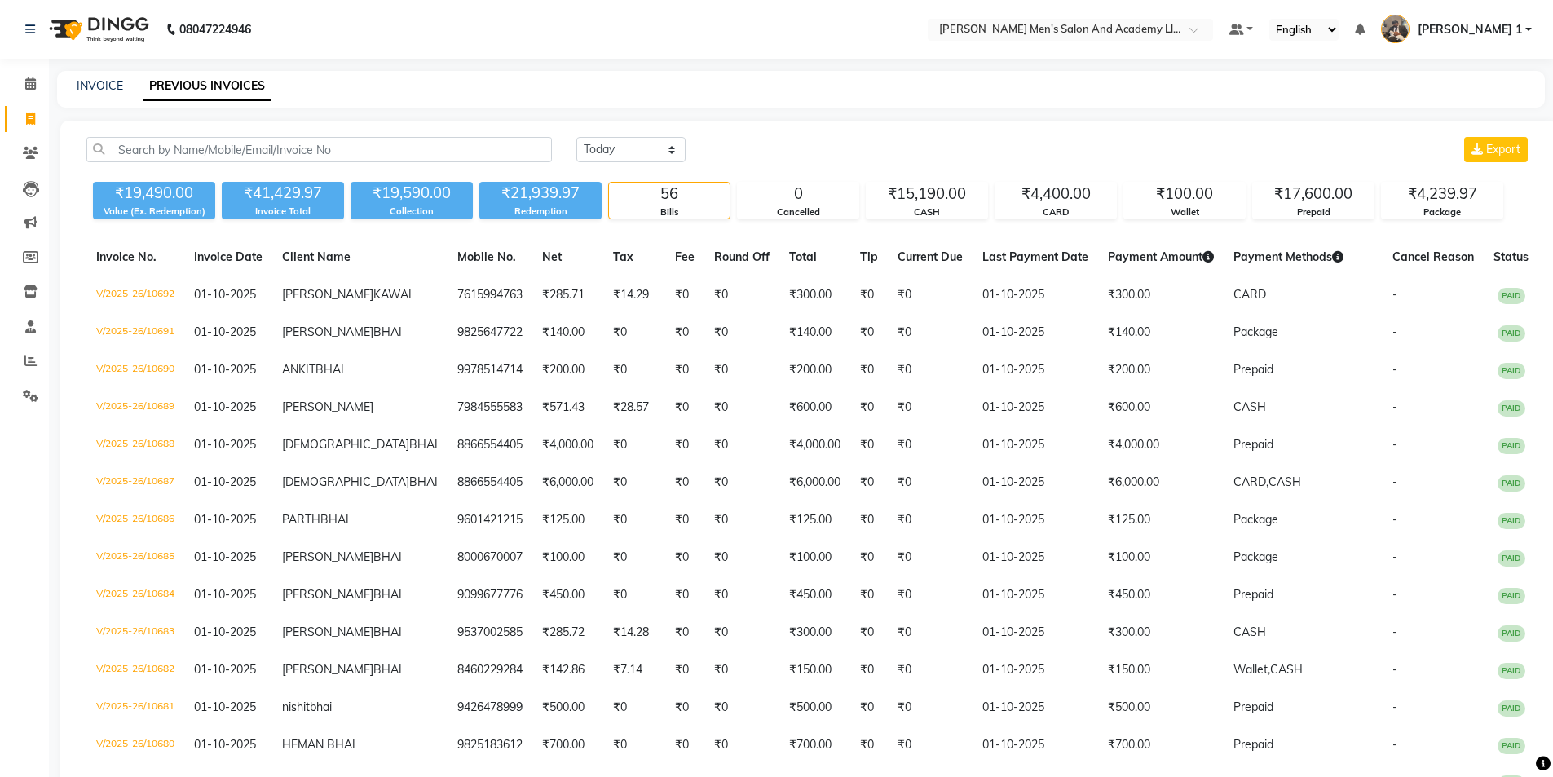
click at [46, 113] on li "Invoice" at bounding box center [24, 119] width 49 height 35
click at [34, 82] on icon at bounding box center [30, 83] width 11 height 12
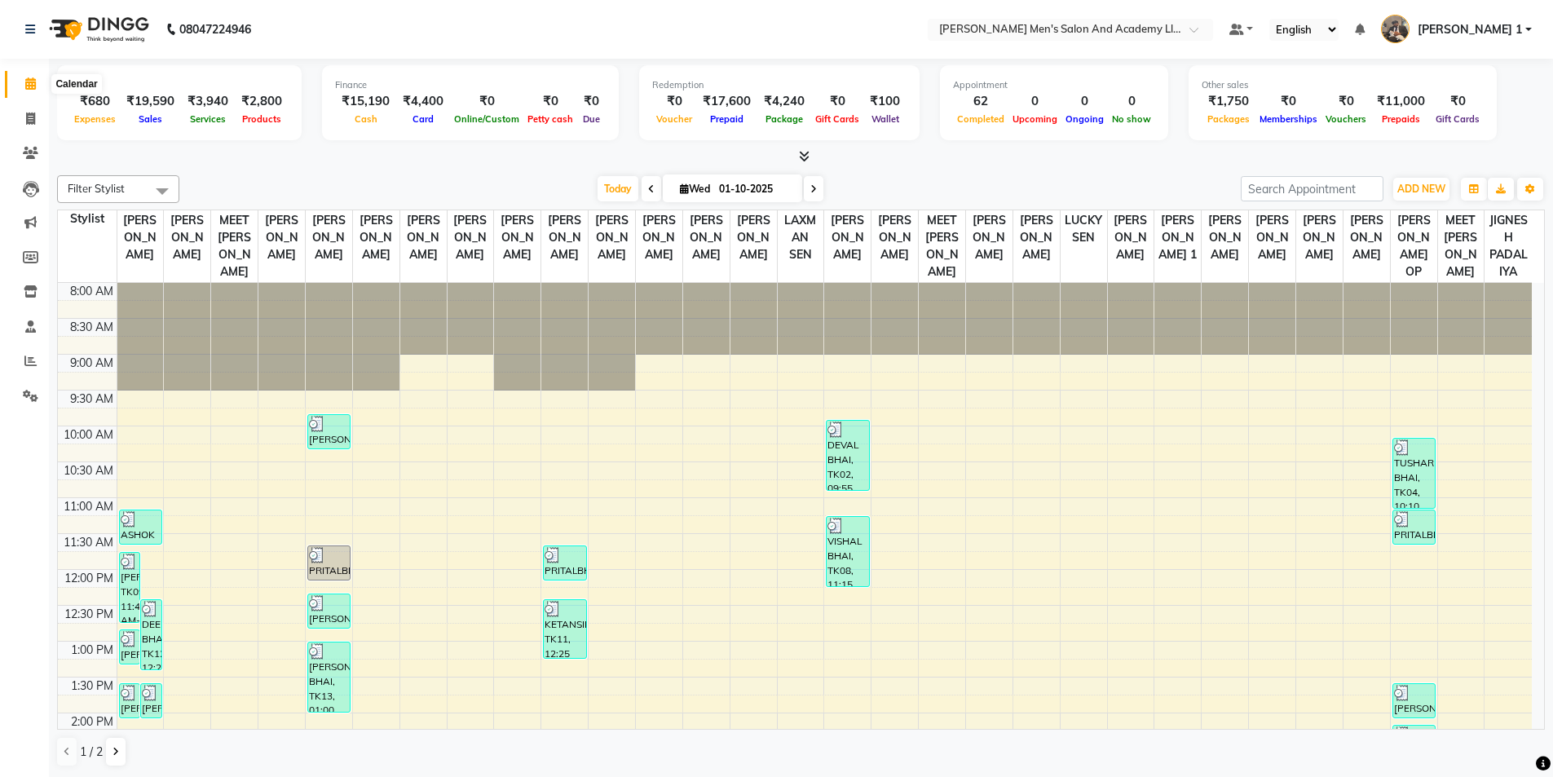
click at [23, 83] on span at bounding box center [30, 84] width 29 height 19
click at [24, 127] on link "Invoice" at bounding box center [24, 119] width 39 height 27
click at [25, 125] on span at bounding box center [30, 119] width 29 height 19
select select "service"
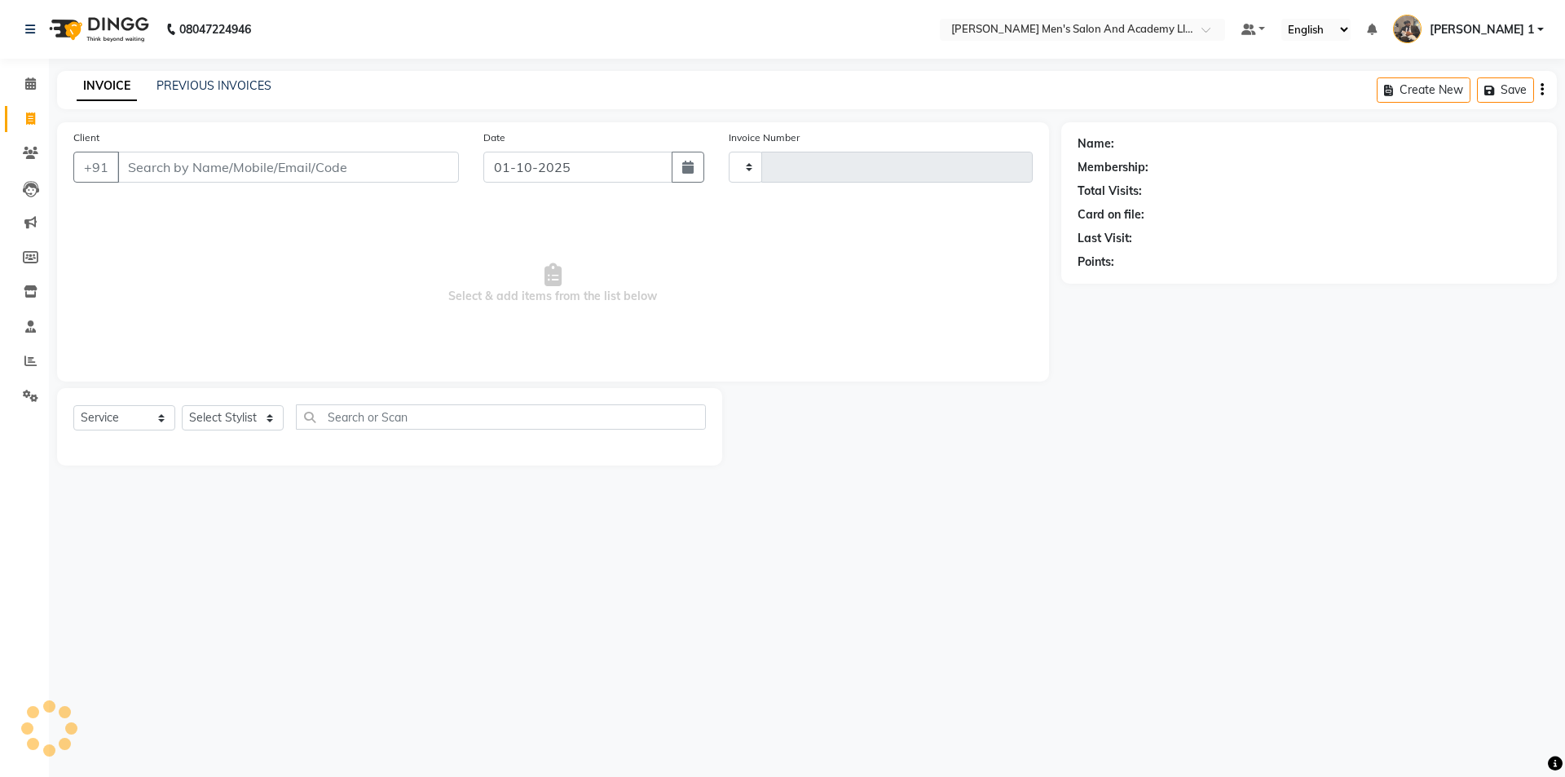
type input "10693"
select select "6752"
